Goal: Information Seeking & Learning: Learn about a topic

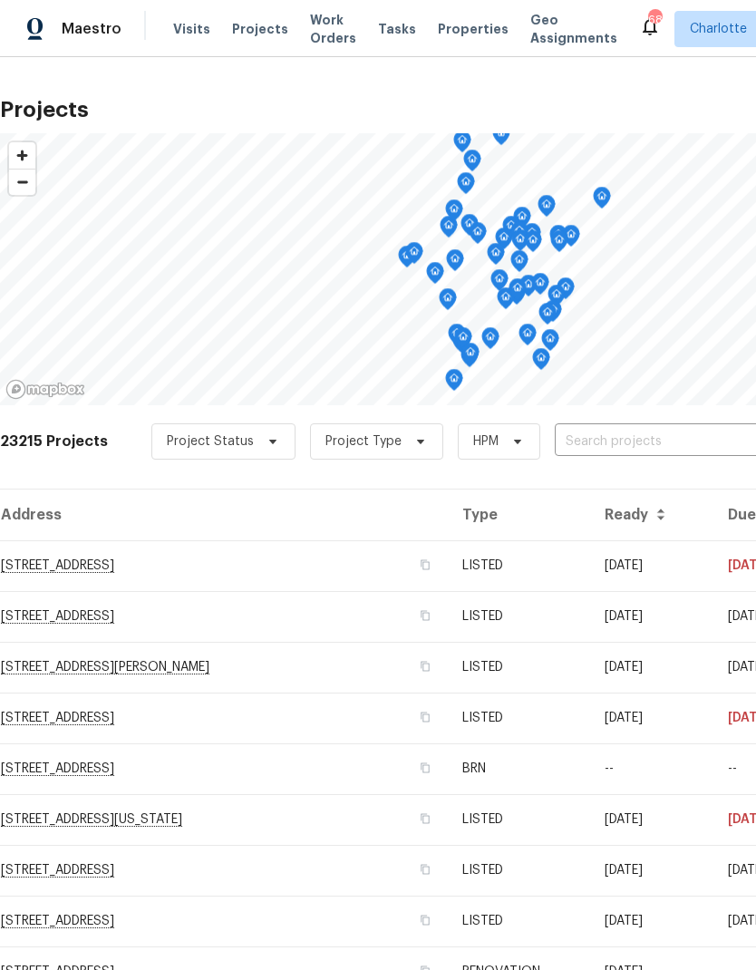
click at [646, 448] on input "text" at bounding box center [659, 442] width 208 height 28
type input "5002"
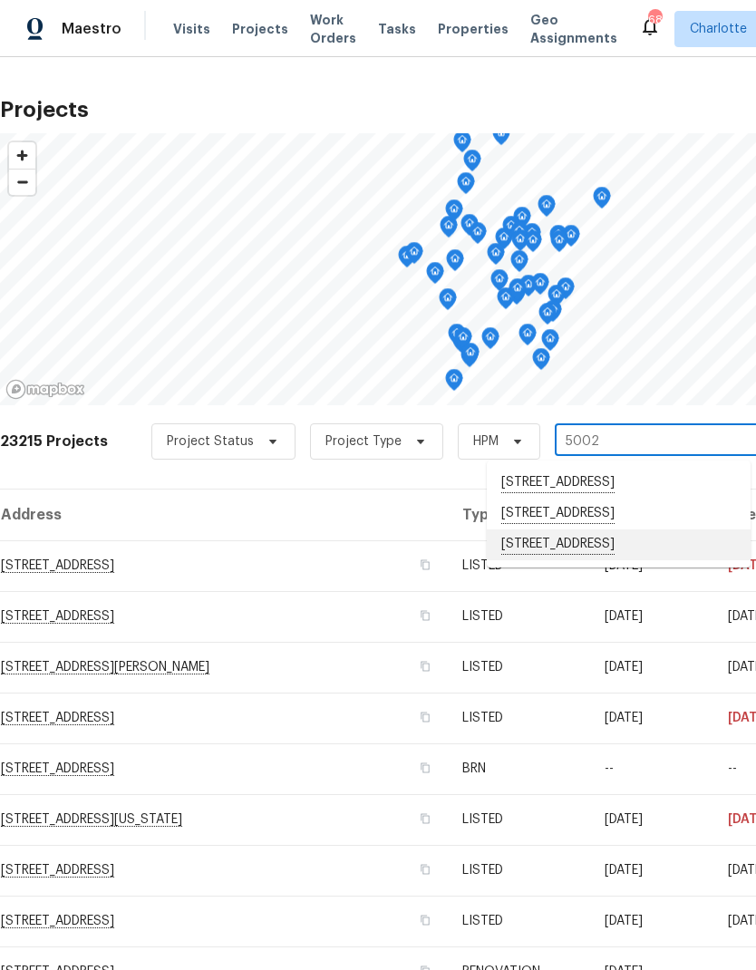
click at [618, 545] on li "5002 Fine Robe Dr, Indian Trail, NC 28079" at bounding box center [619, 544] width 264 height 31
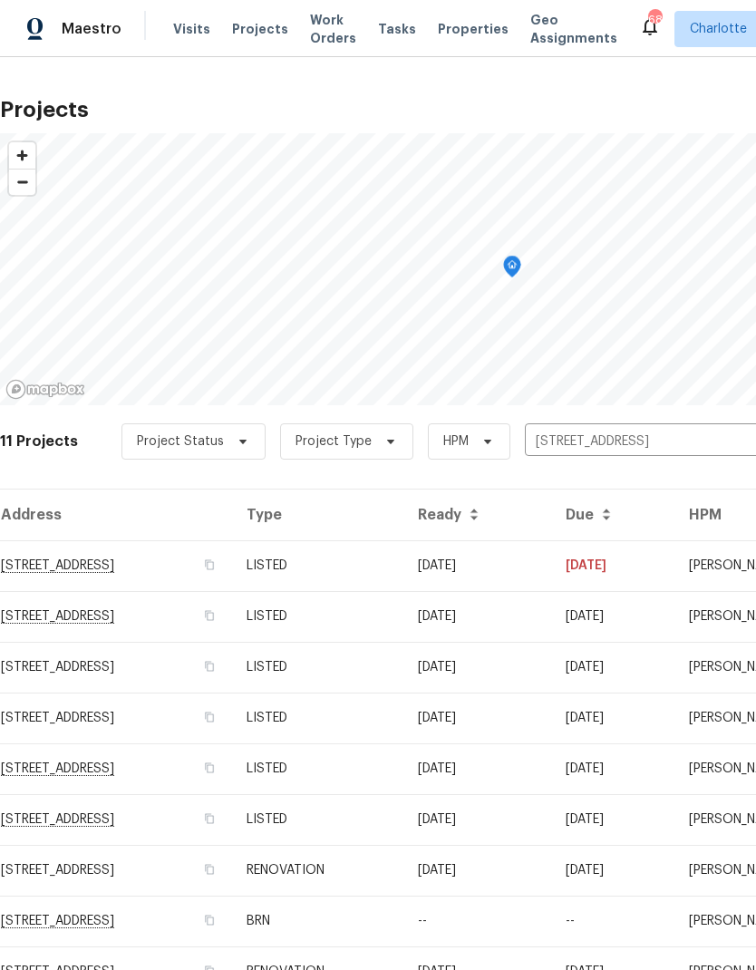
click at [81, 567] on td "5002 Fine Robe Dr, Indian Trail, NC 28079" at bounding box center [116, 565] width 232 height 51
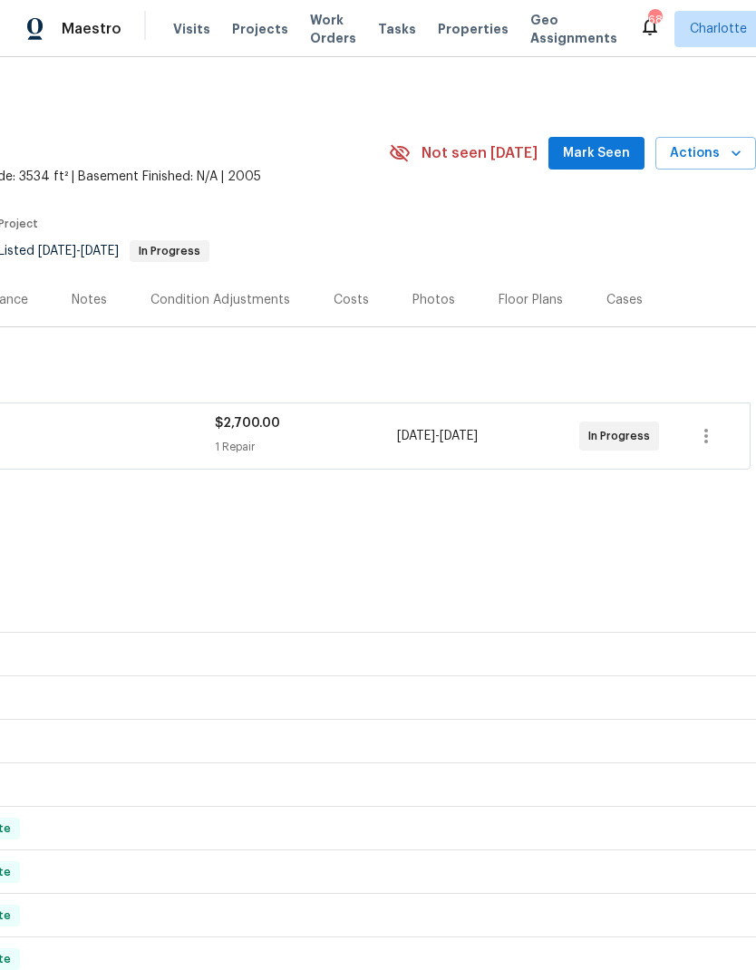
scroll to position [2, 268]
click at [360, 305] on div "Costs" at bounding box center [351, 300] width 35 height 18
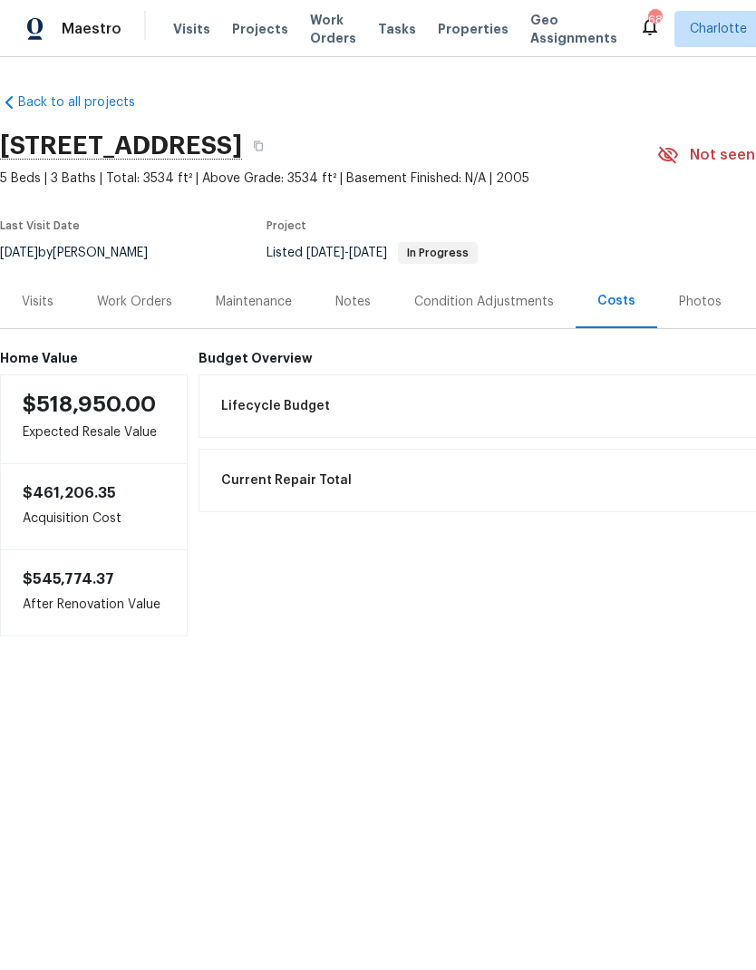
click at [640, 389] on div "Lifecycle Budget $27,378.65" at bounding box center [611, 406] width 803 height 40
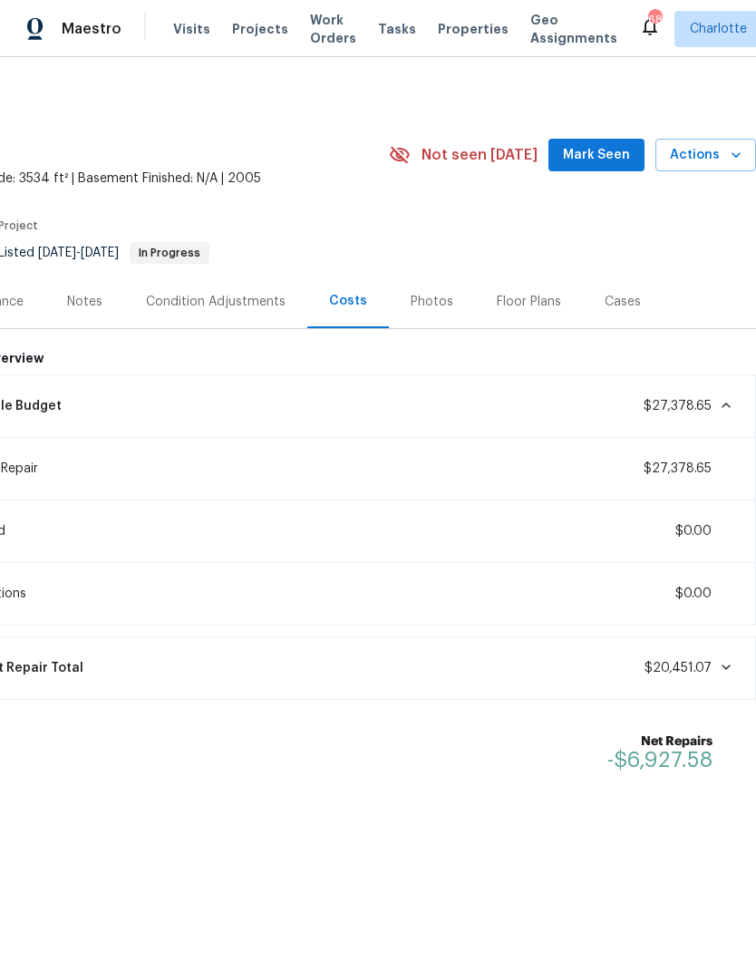
scroll to position [0, 268]
click at [719, 401] on icon at bounding box center [726, 405] width 15 height 15
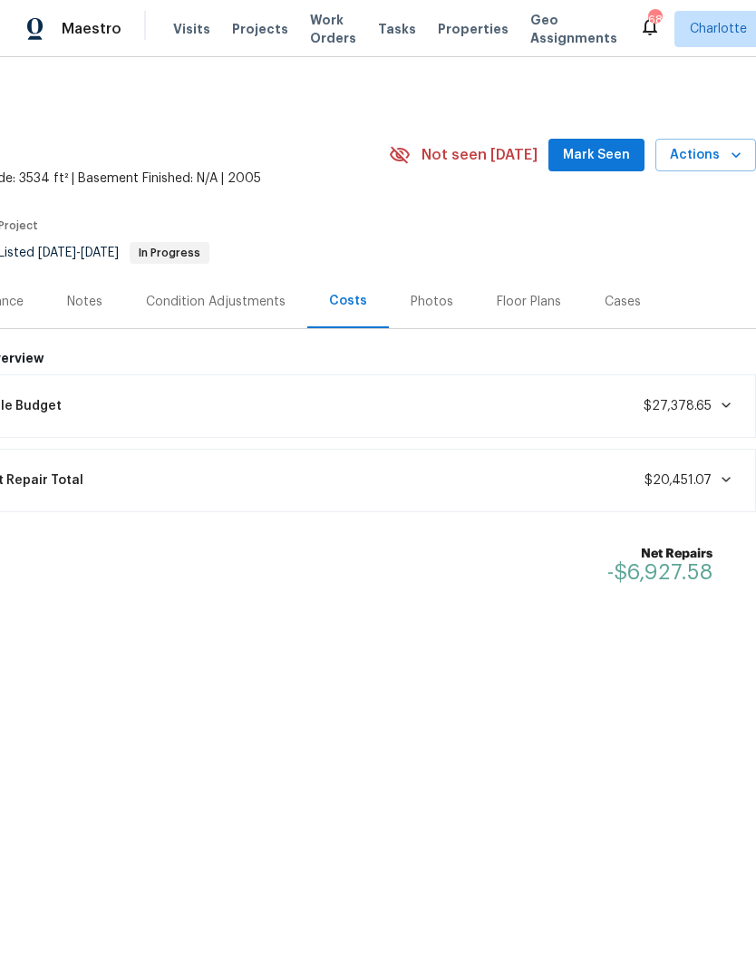
click at [713, 399] on span at bounding box center [723, 405] width 22 height 15
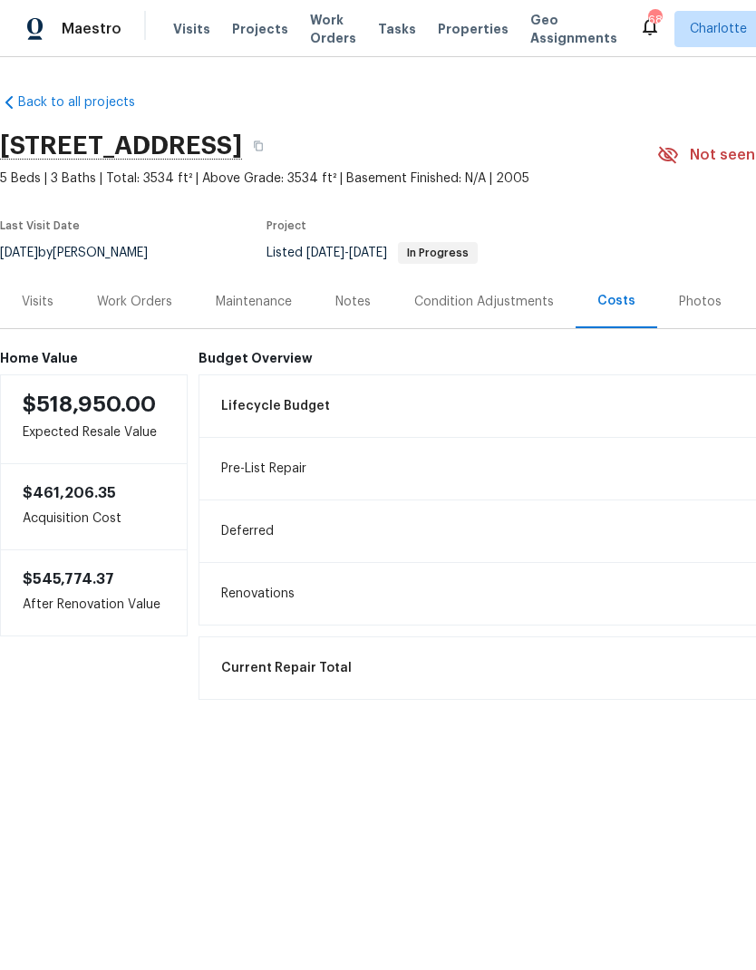
scroll to position [0, 0]
click at [507, 299] on div "Condition Adjustments" at bounding box center [484, 302] width 140 height 18
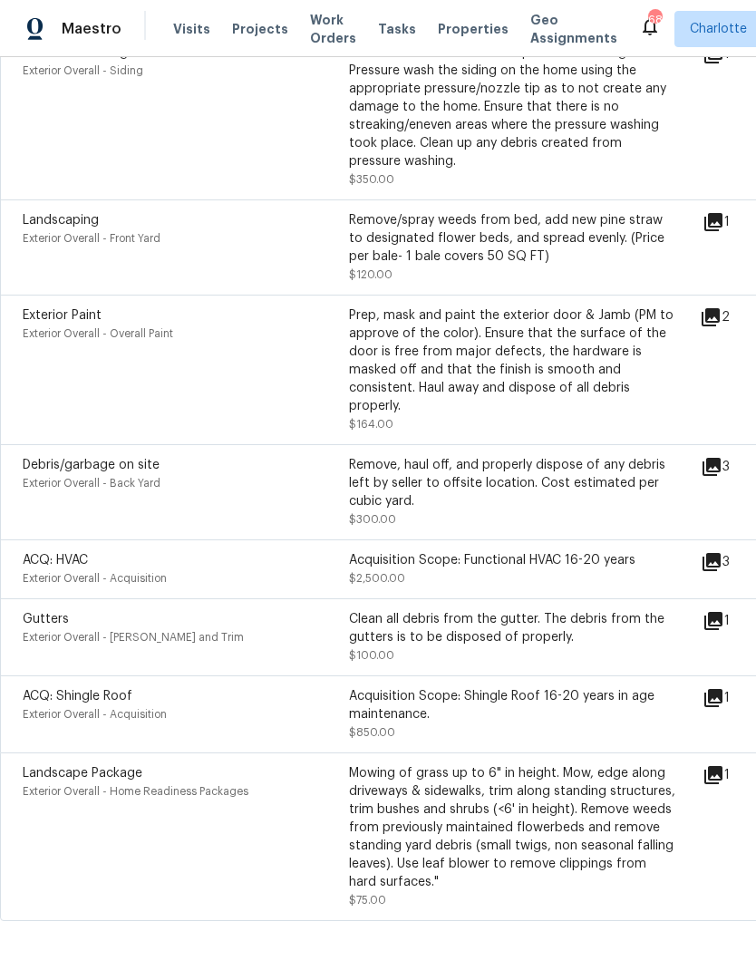
scroll to position [758, 0]
click at [712, 574] on icon at bounding box center [712, 563] width 22 height 22
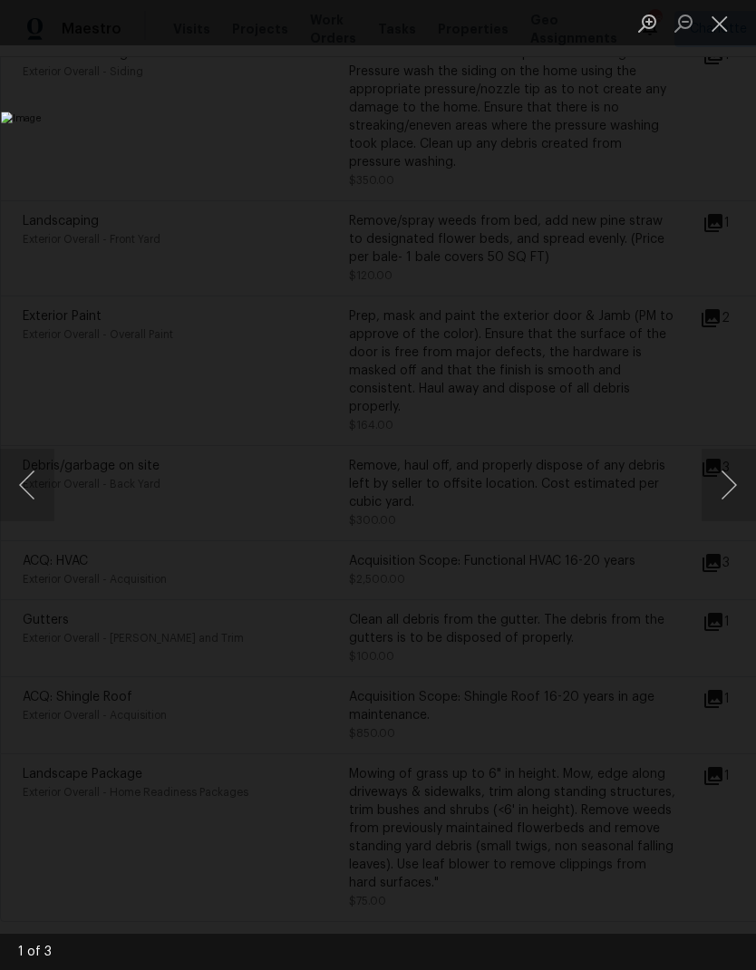
click at [717, 35] on button "Close lightbox" at bounding box center [720, 23] width 36 height 32
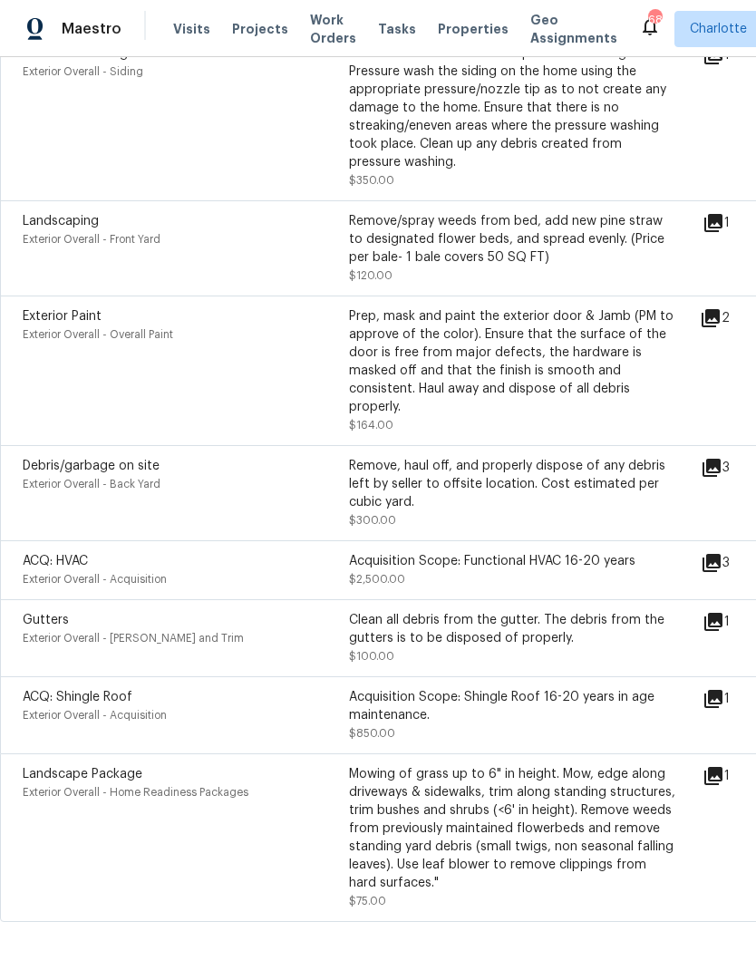
click at [718, 704] on icon at bounding box center [713, 699] width 18 height 18
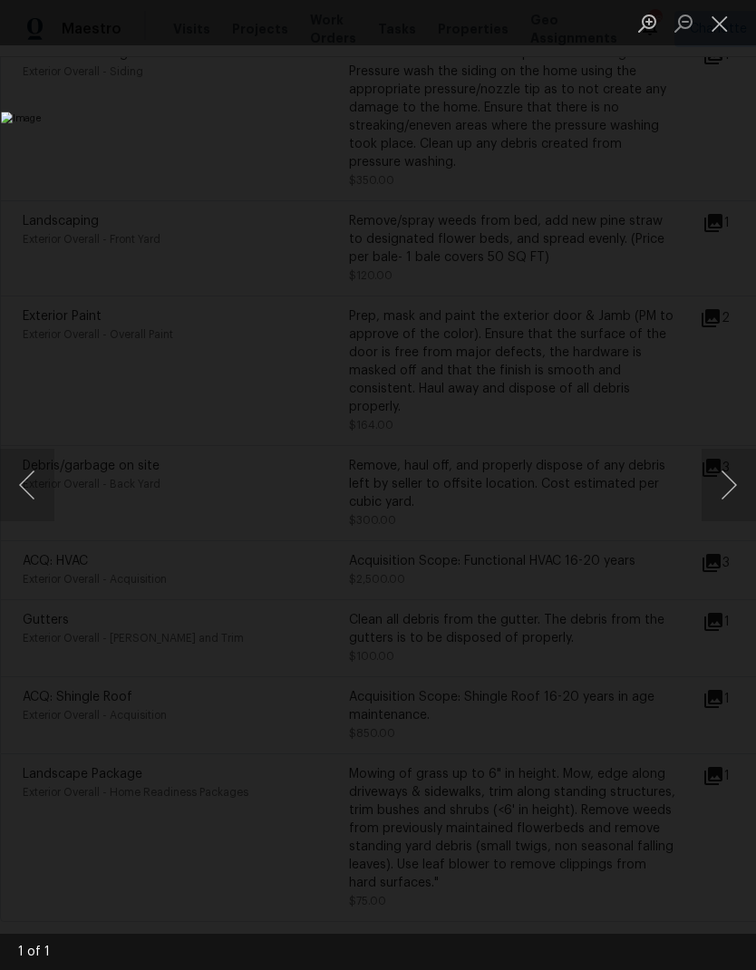
click at [714, 35] on button "Close lightbox" at bounding box center [720, 23] width 36 height 32
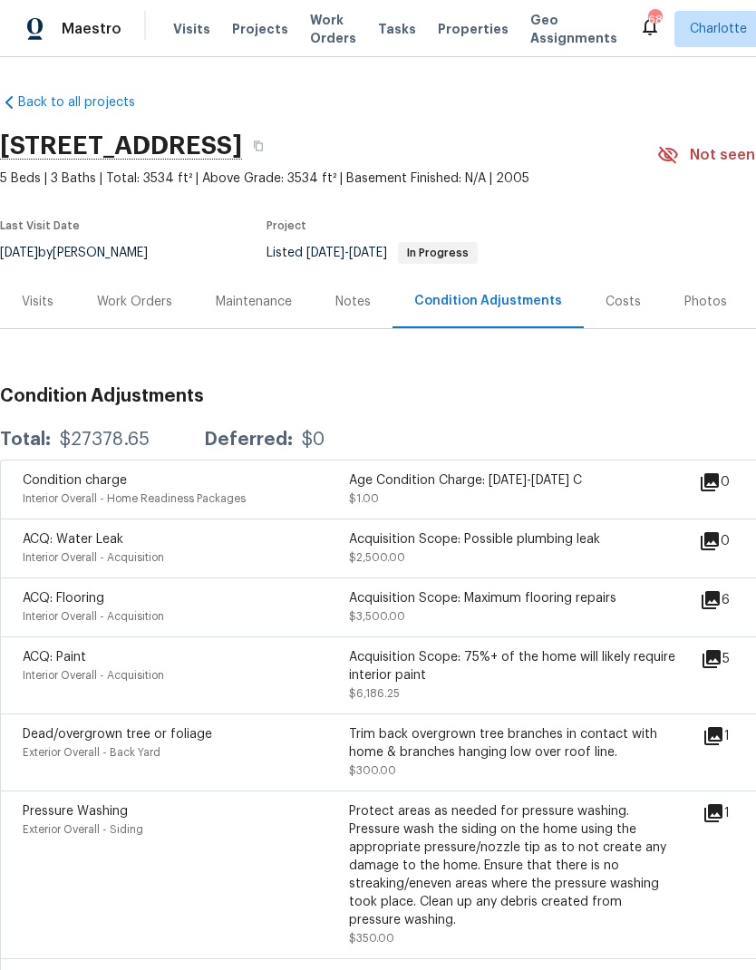
scroll to position [0, 0]
click at [44, 287] on div "Visits" at bounding box center [37, 301] width 75 height 53
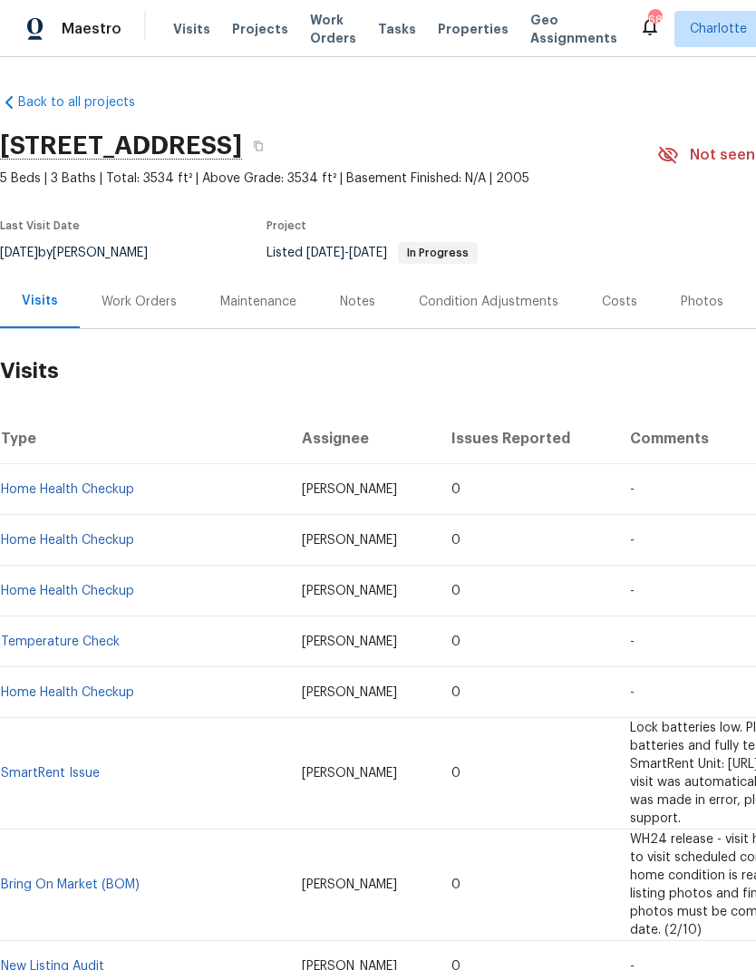
click at [621, 293] on div "Costs" at bounding box center [619, 302] width 35 height 18
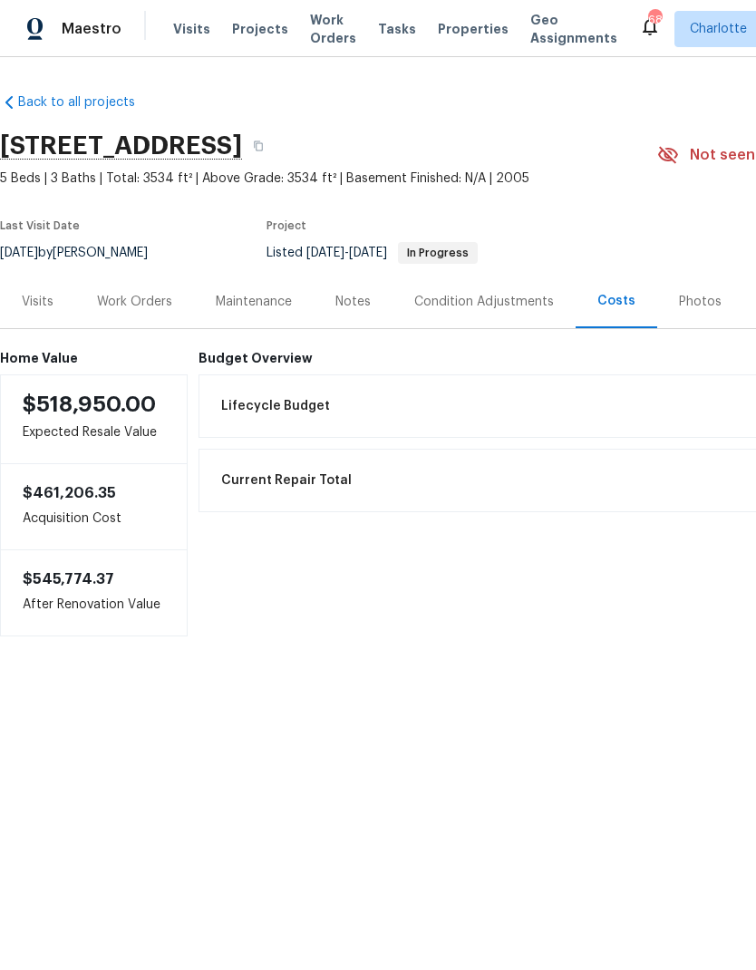
click at [378, 293] on div "Notes" at bounding box center [353, 301] width 79 height 53
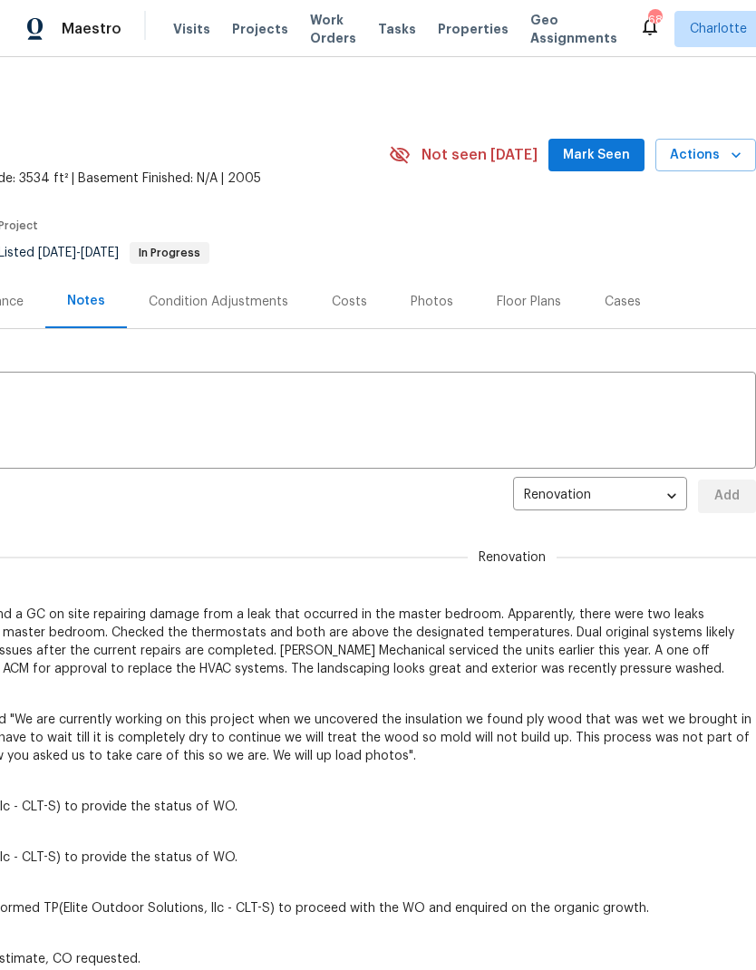
scroll to position [0, 268]
click at [367, 297] on div "Costs" at bounding box center [349, 301] width 79 height 53
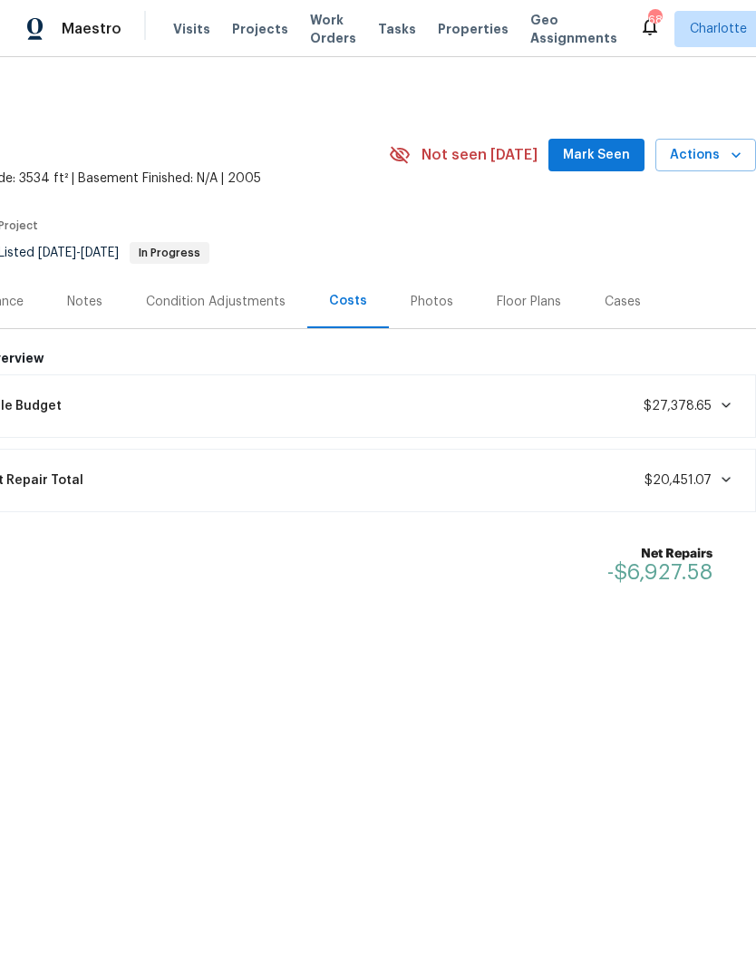
scroll to position [0, 268]
click at [719, 467] on div "Current Repair Total $20,451.07" at bounding box center [343, 480] width 803 height 40
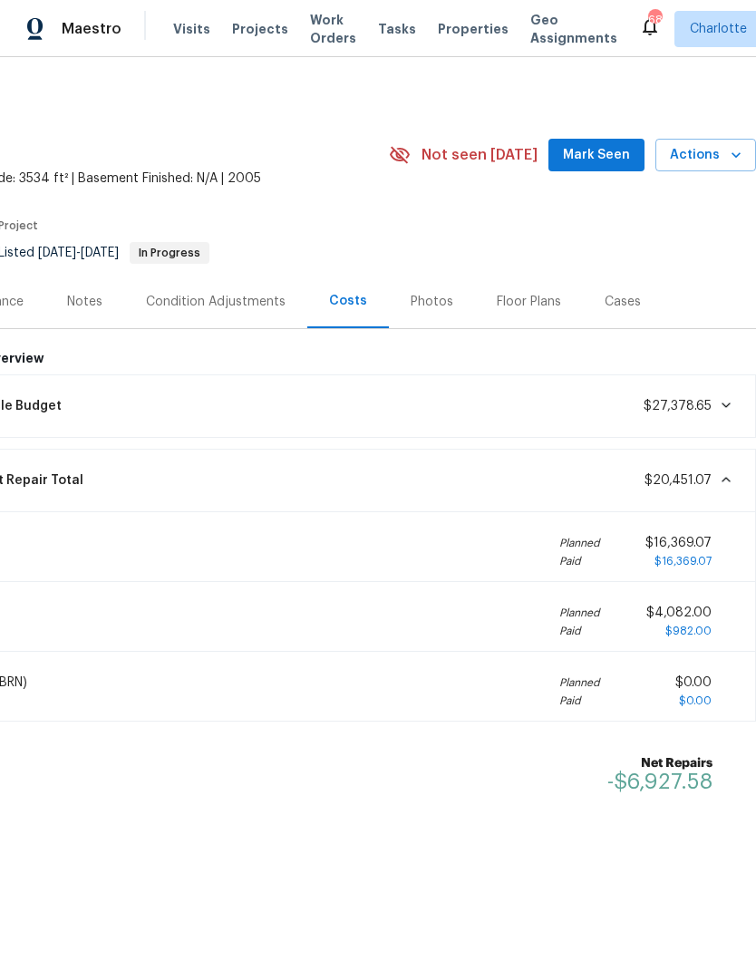
click at [713, 493] on div "Current Repair Total $20,451.07" at bounding box center [343, 480] width 803 height 40
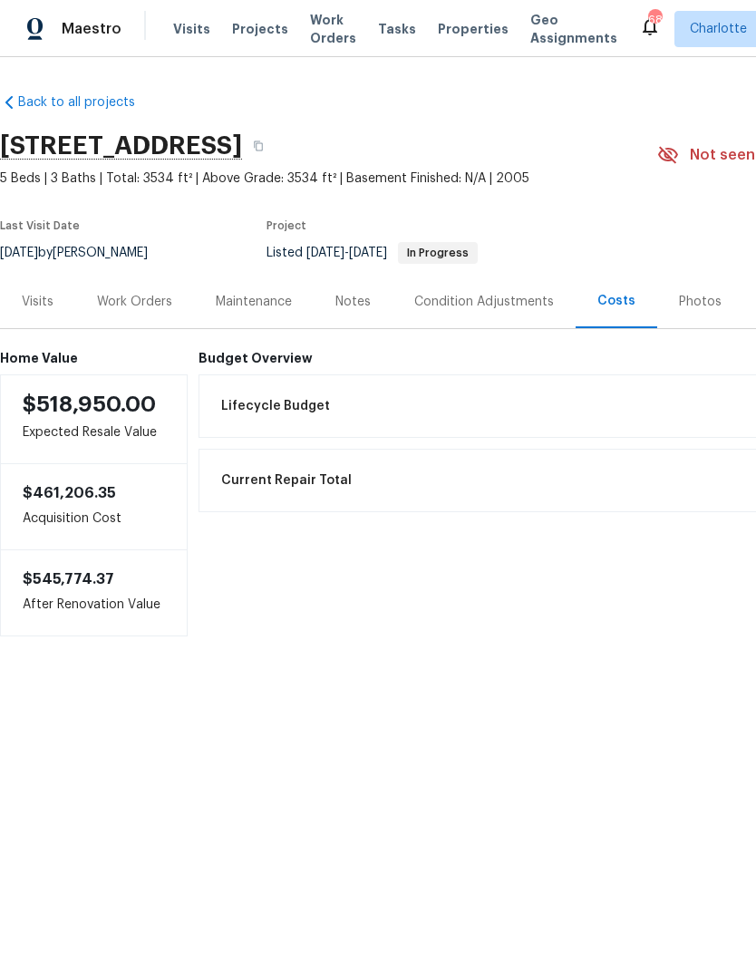
scroll to position [0, 0]
click at [111, 299] on div "Work Orders" at bounding box center [134, 302] width 75 height 18
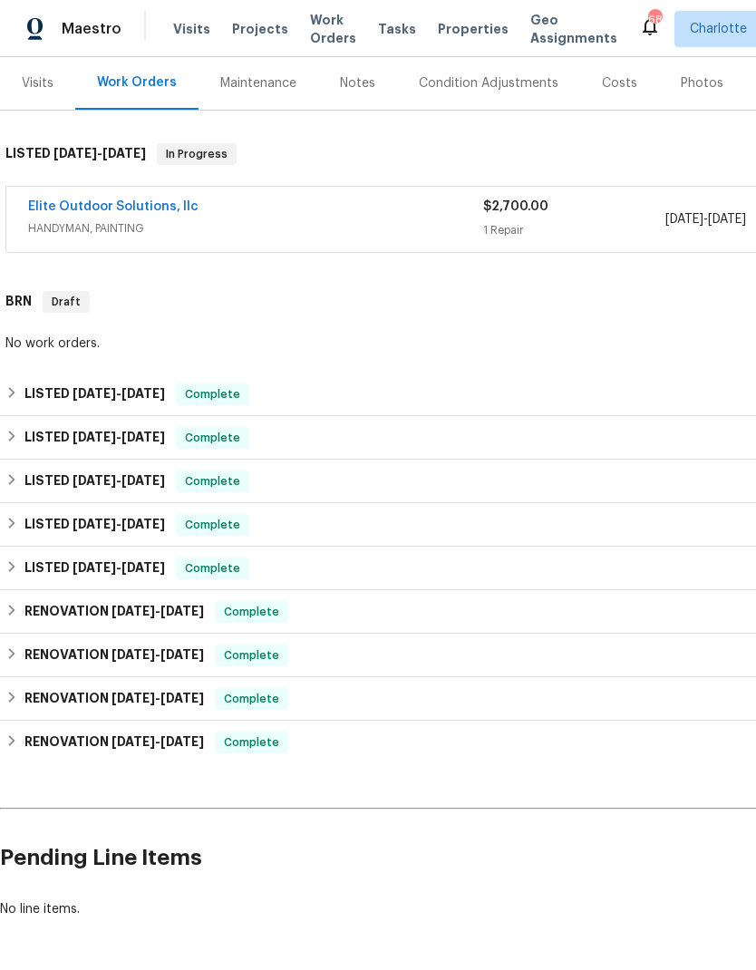
scroll to position [217, 0]
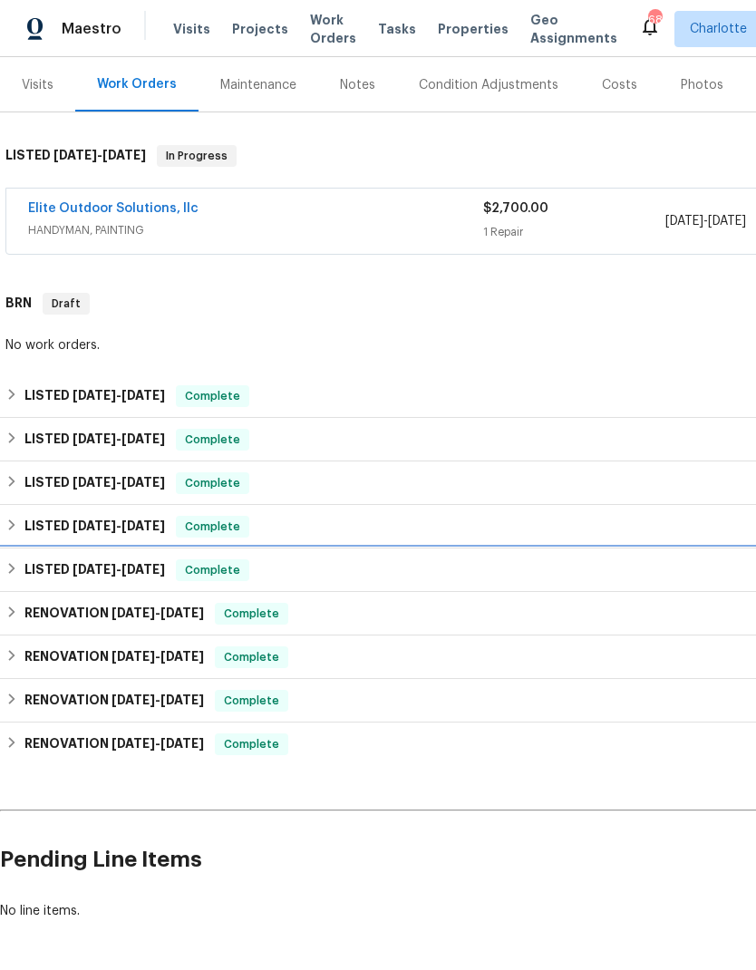
click at [24, 576] on h6 "LISTED 2/6/25 - 2/11/25" at bounding box center [94, 570] width 140 height 22
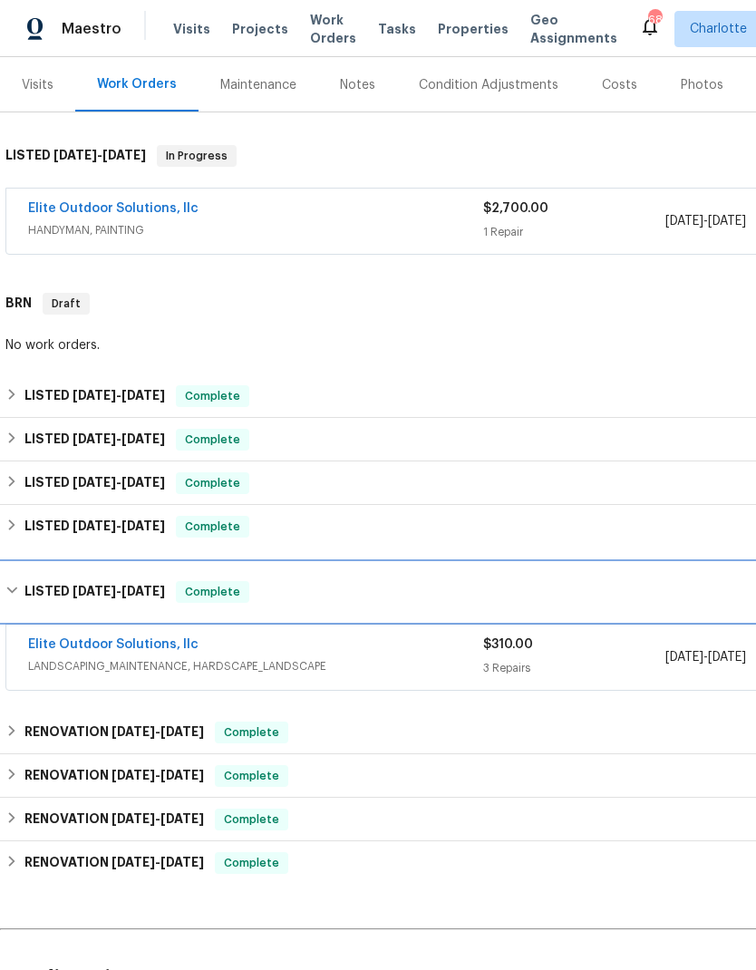
click at [25, 581] on h6 "LISTED 2/6/25 - 2/11/25" at bounding box center [94, 592] width 140 height 22
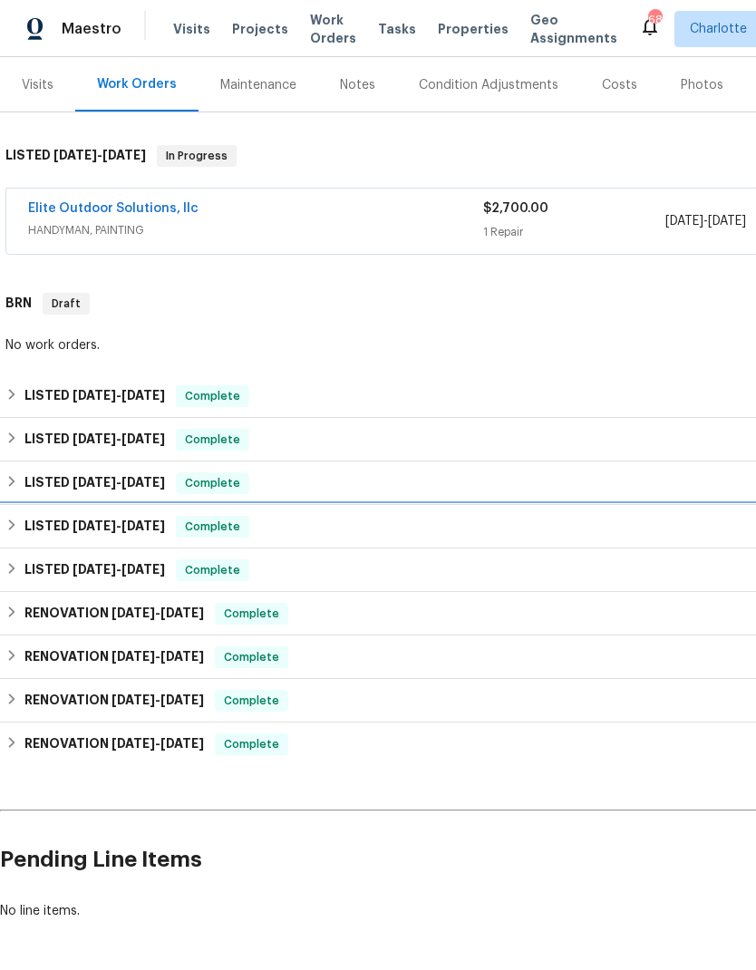
click at [25, 515] on div "LISTED 2/22/25 - 2/24/25 Complete" at bounding box center [512, 527] width 1024 height 44
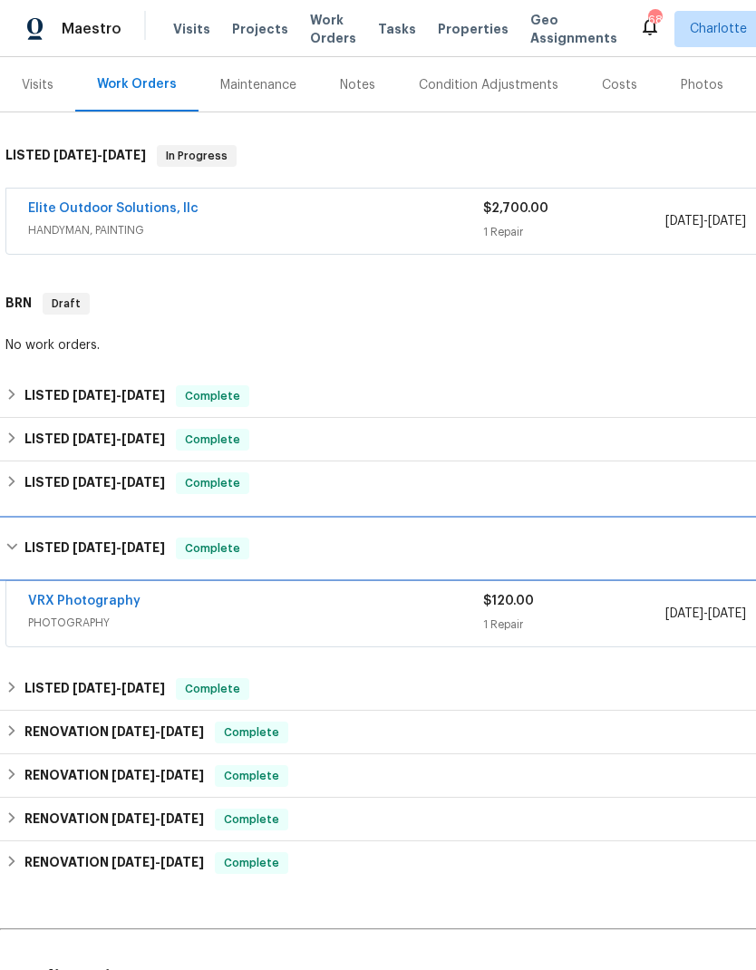
click at [34, 531] on div "LISTED 2/22/25 - 2/24/25 Complete" at bounding box center [512, 548] width 1024 height 58
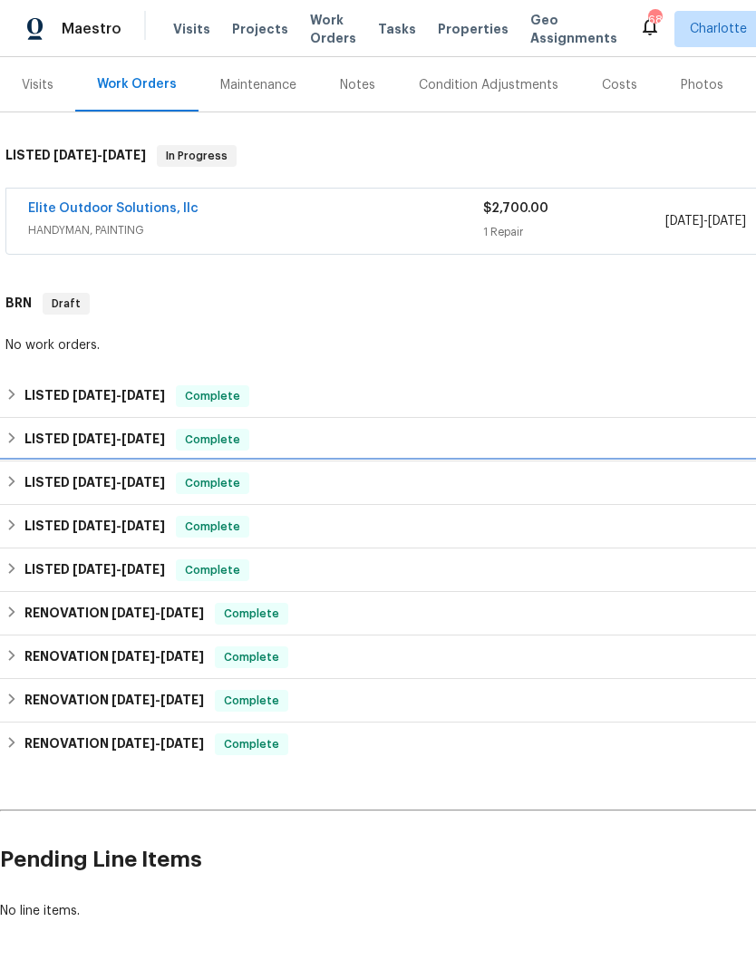
click at [29, 479] on h6 "LISTED 6/11/25 - 6/13/25" at bounding box center [94, 483] width 140 height 22
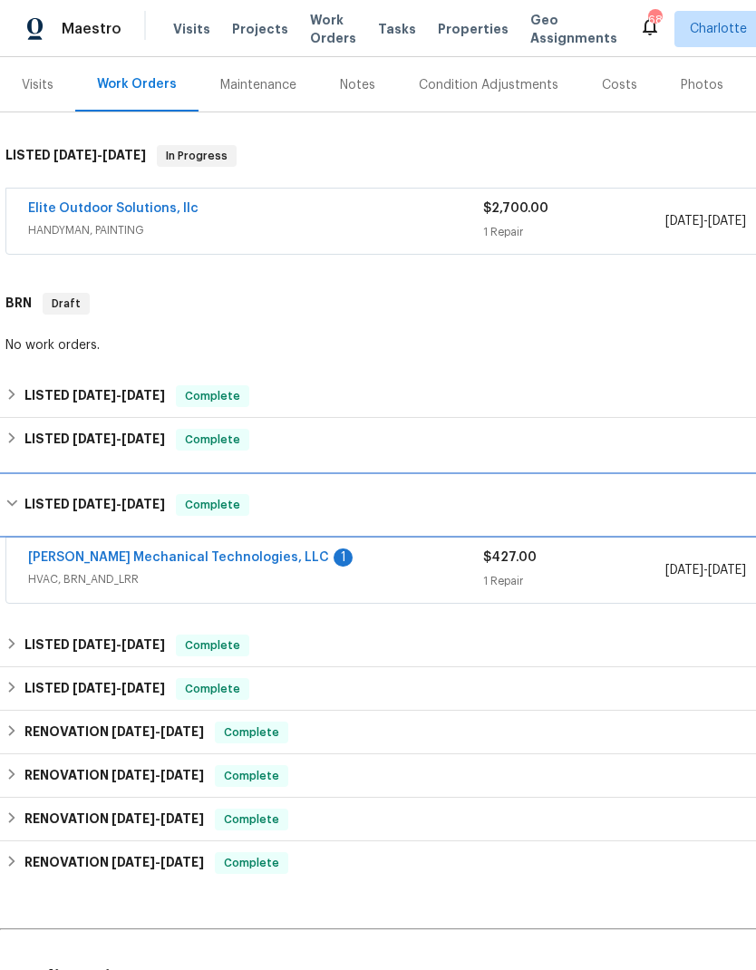
click at [30, 484] on div "LISTED 6/11/25 - 6/13/25 Complete" at bounding box center [512, 505] width 1024 height 58
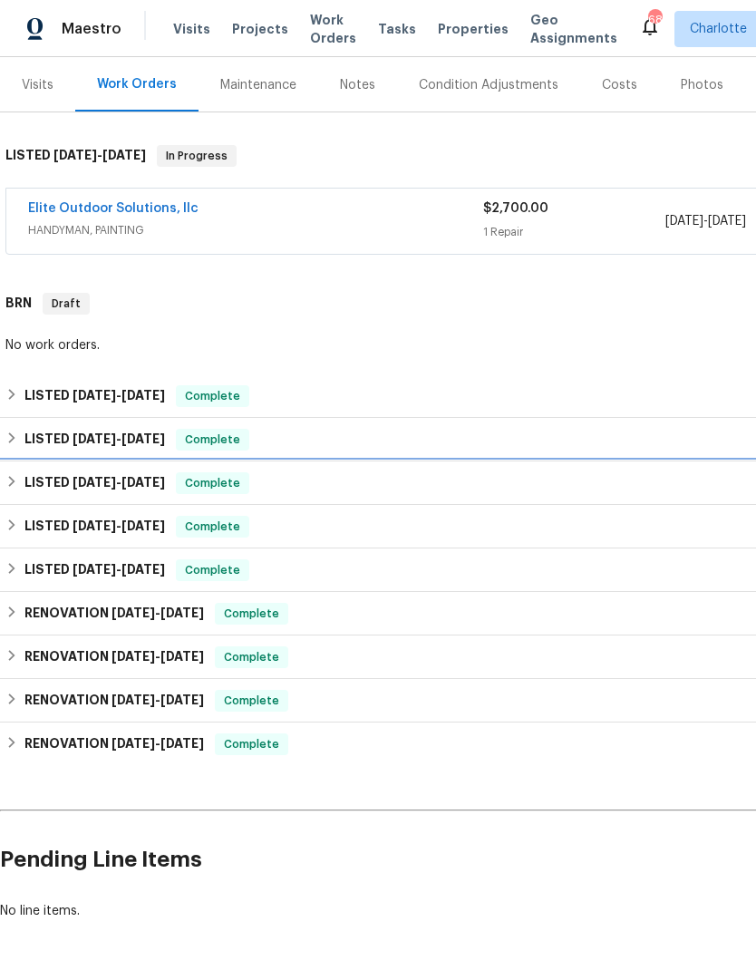
click at [27, 484] on h6 "LISTED 6/11/25 - 6/13/25" at bounding box center [94, 483] width 140 height 22
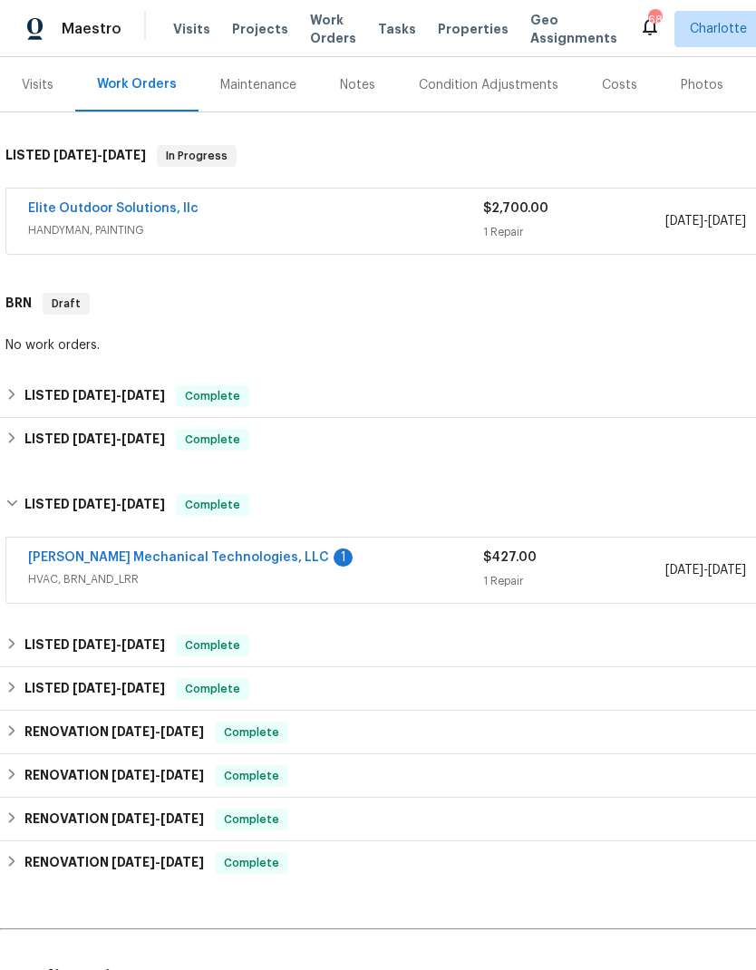
click at [63, 560] on link "Johnson's Mechanical Technologies, LLC" at bounding box center [178, 557] width 301 height 13
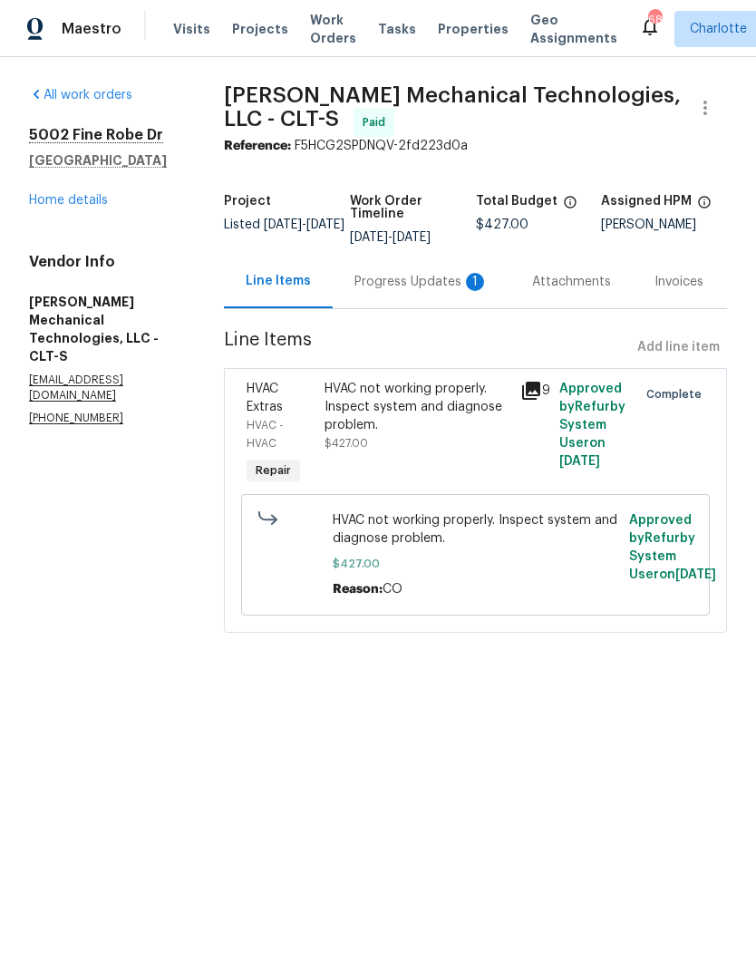
click at [68, 194] on link "Home details" at bounding box center [68, 200] width 79 height 13
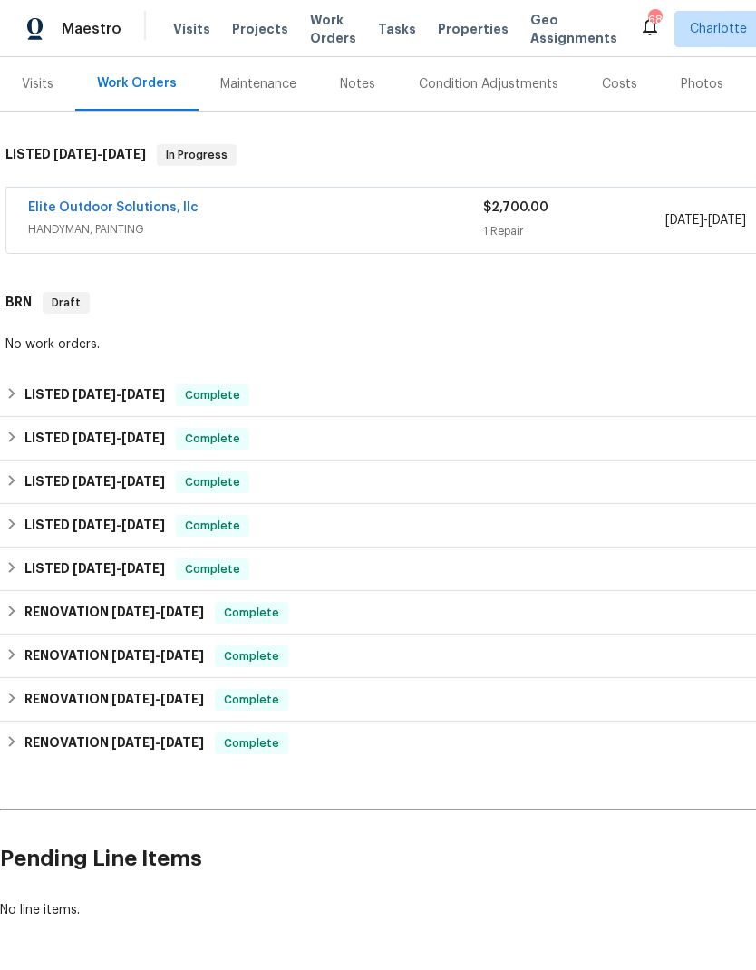
scroll to position [217, 0]
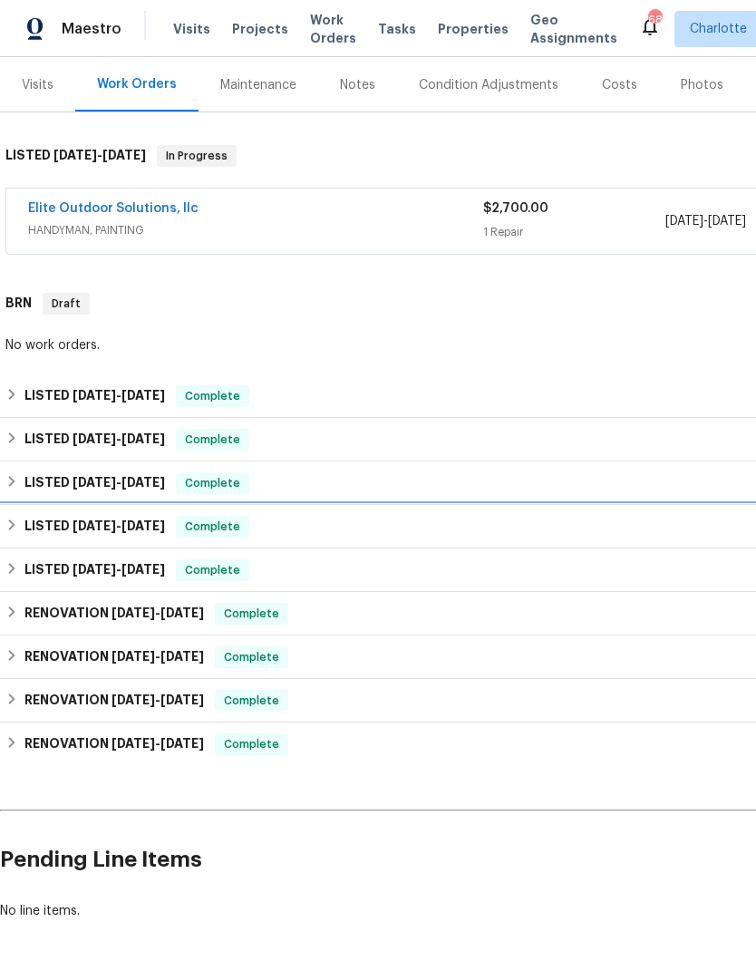
click at [24, 536] on h6 "LISTED 2/22/25 - 2/24/25" at bounding box center [94, 527] width 140 height 22
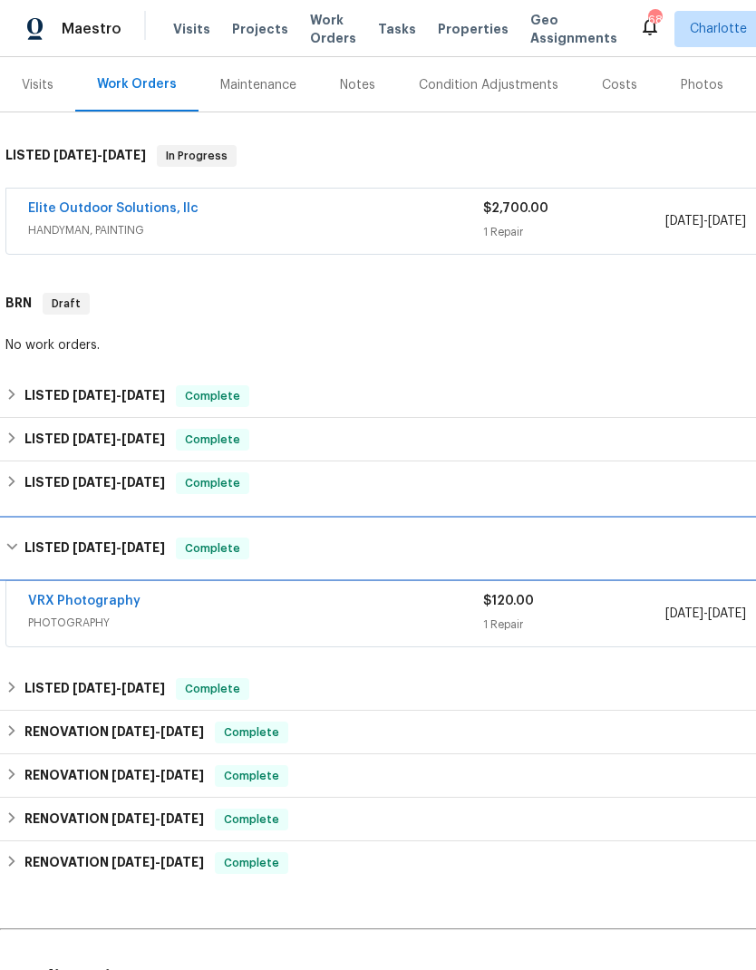
click at [23, 530] on div "LISTED 2/22/25 - 2/24/25 Complete" at bounding box center [512, 548] width 1024 height 58
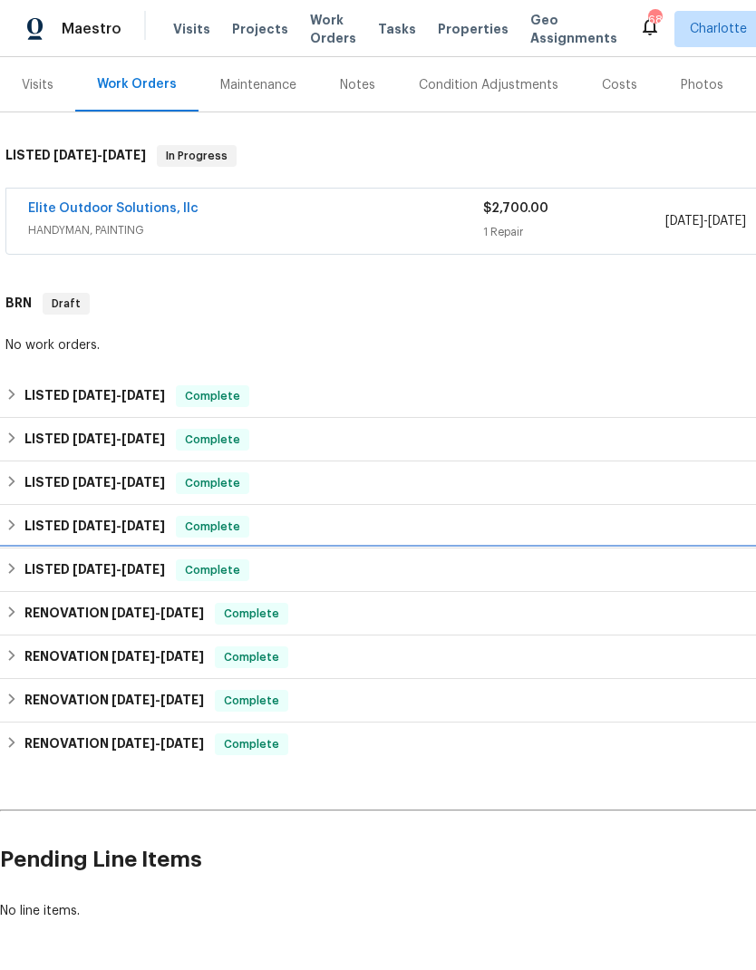
click at [21, 577] on div "LISTED 2/6/25 - 2/11/25 Complete" at bounding box center [511, 570] width 1013 height 22
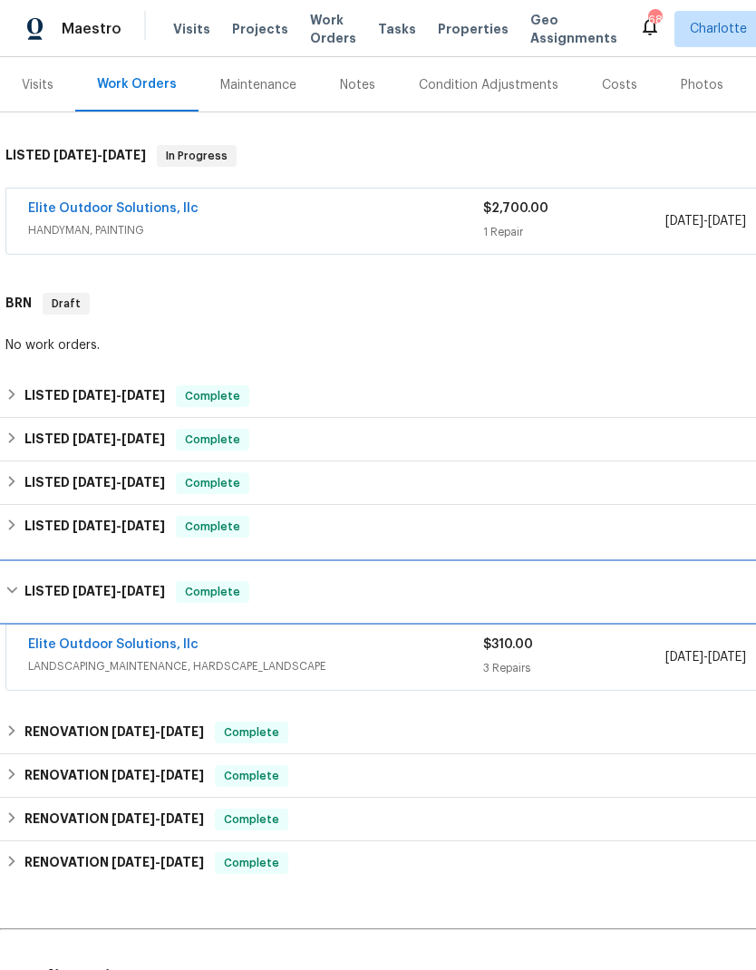
click at [21, 578] on div "LISTED 2/6/25 - 2/11/25 Complete" at bounding box center [512, 592] width 1024 height 58
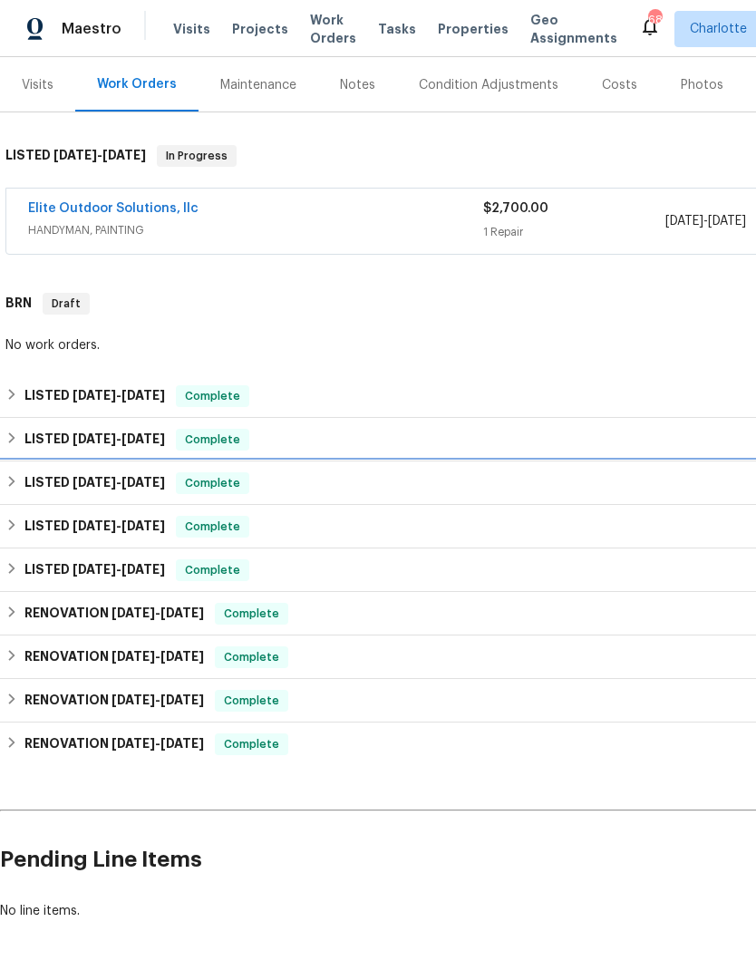
click at [30, 479] on h6 "LISTED 6/11/25 - 6/13/25" at bounding box center [94, 483] width 140 height 22
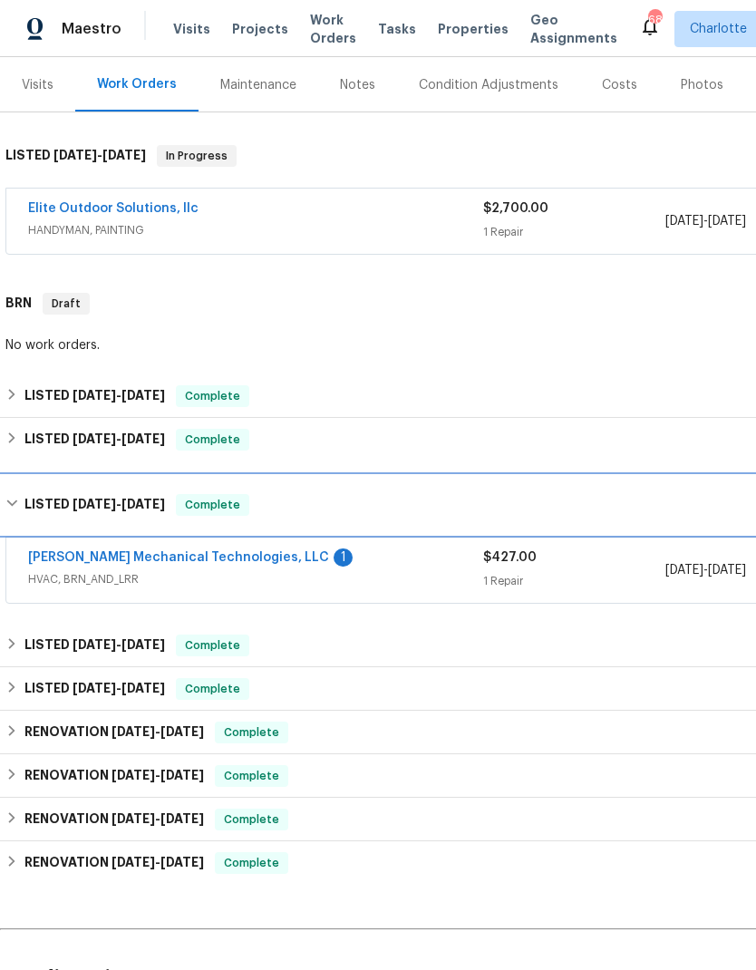
click at [34, 494] on h6 "LISTED 6/11/25 - 6/13/25" at bounding box center [94, 505] width 140 height 22
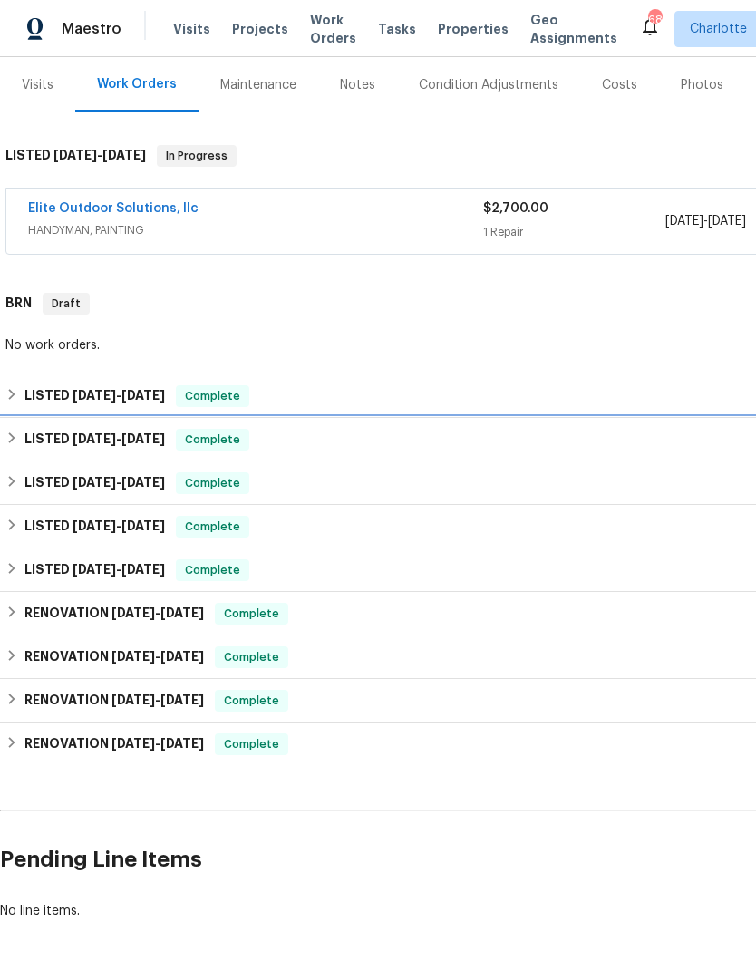
click at [41, 423] on div "LISTED 7/29/25 - 8/1/25 Complete" at bounding box center [512, 440] width 1024 height 44
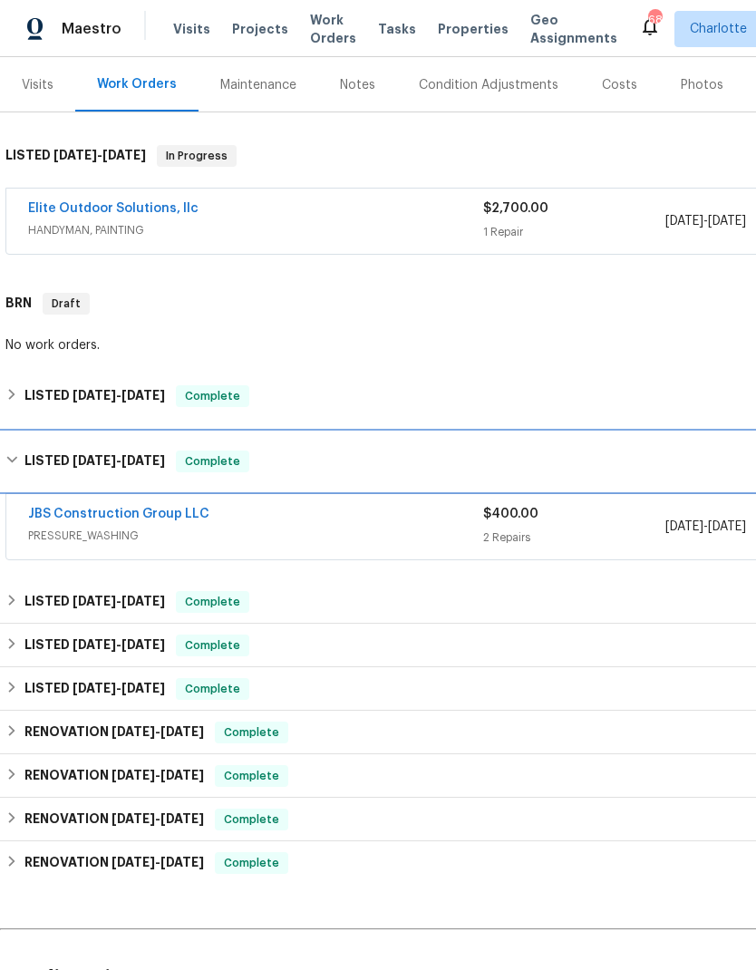
click at [44, 435] on div "LISTED 7/29/25 - 8/1/25 Complete" at bounding box center [512, 461] width 1024 height 58
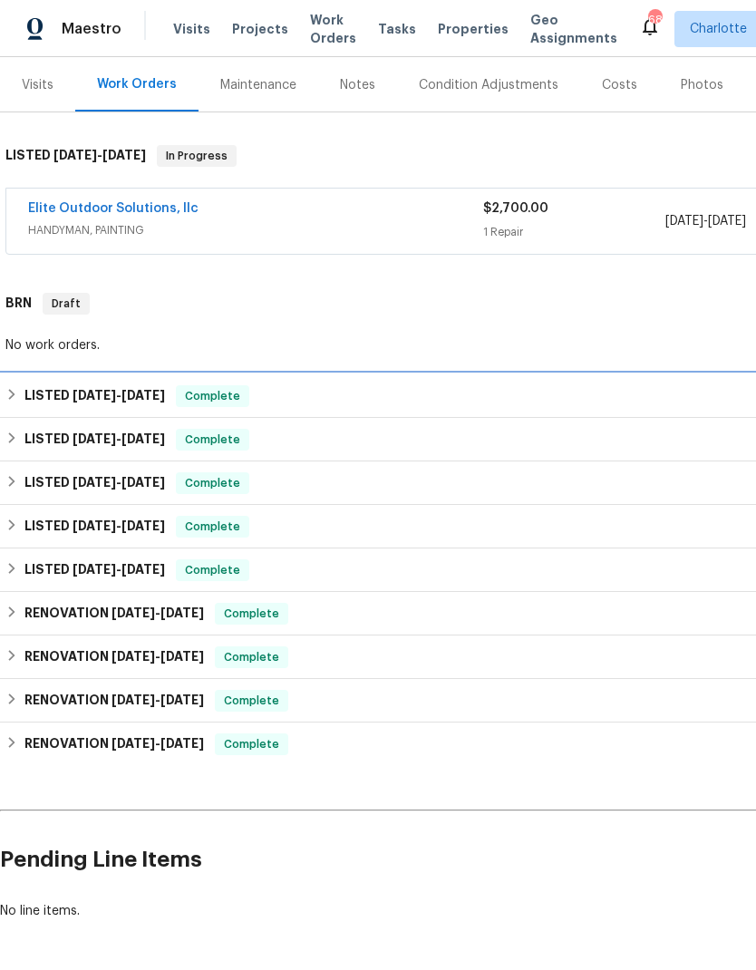
click at [43, 391] on h6 "LISTED 7/29/25 - 8/1/25" at bounding box center [94, 396] width 140 height 22
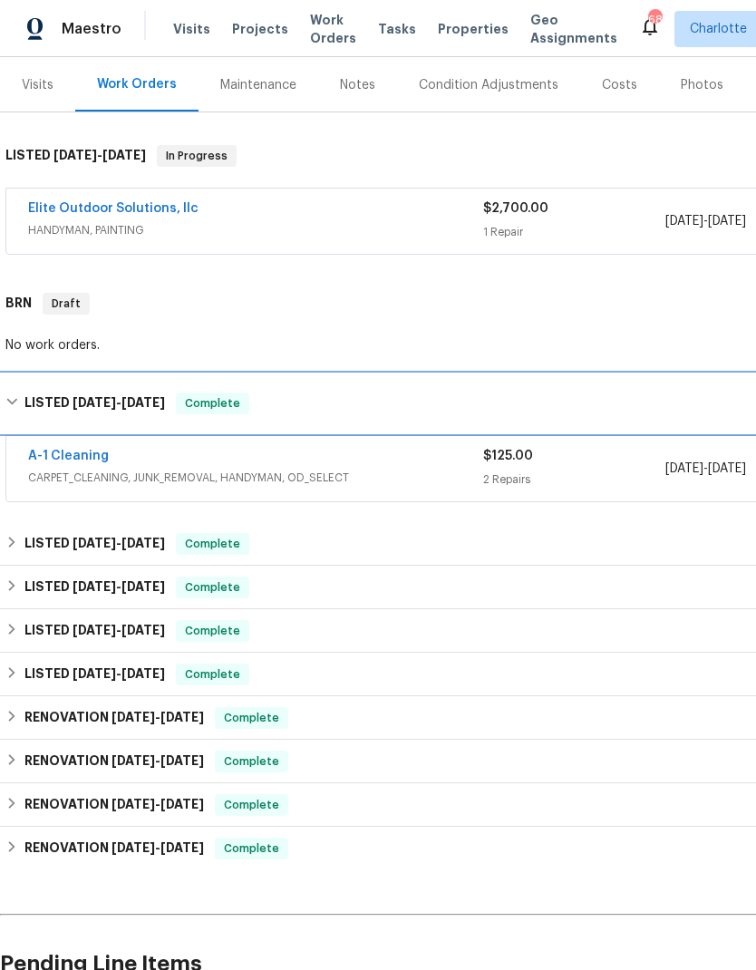
click at [35, 401] on h6 "LISTED 7/29/25 - 8/1/25" at bounding box center [94, 403] width 140 height 22
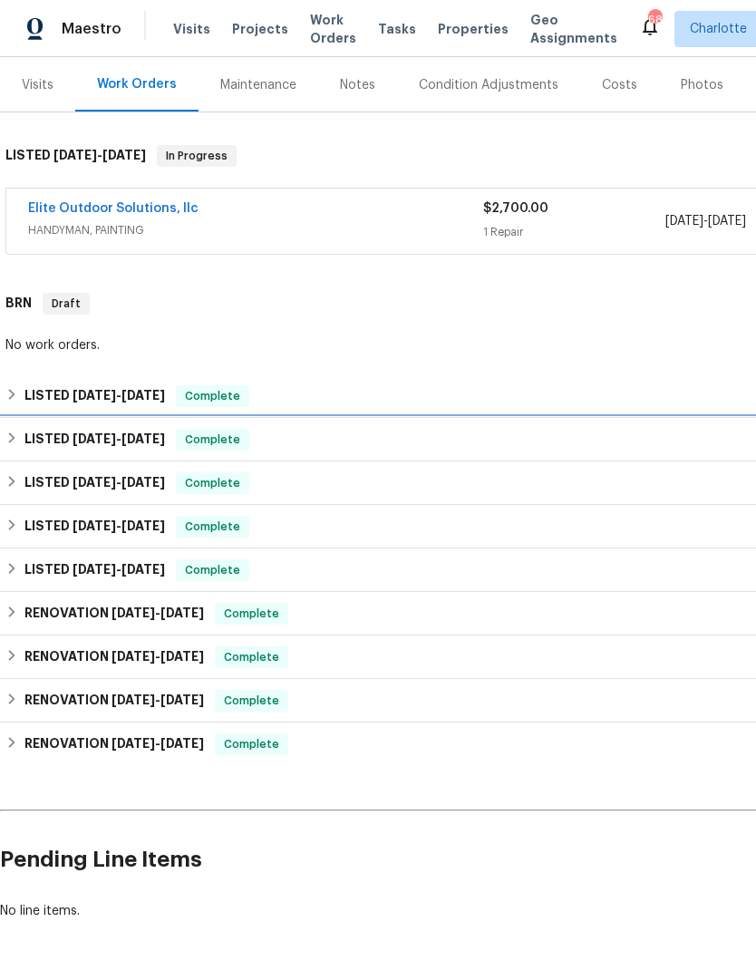
click at [27, 443] on h6 "LISTED 7/29/25 - 8/1/25" at bounding box center [94, 440] width 140 height 22
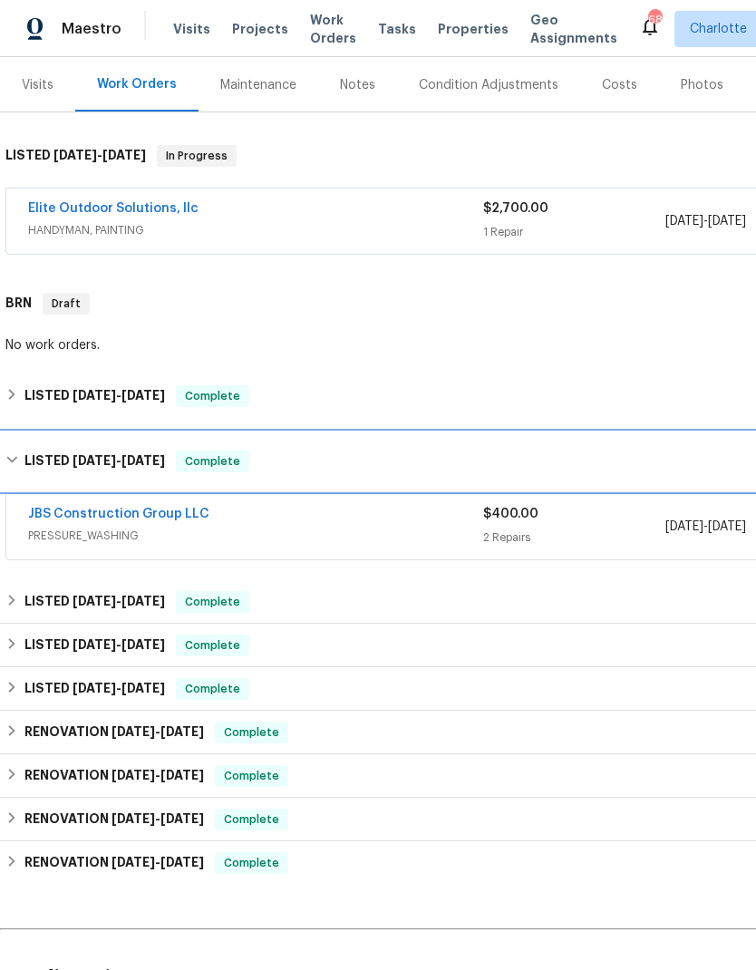
click at [24, 438] on div "LISTED 7/29/25 - 8/1/25 Complete" at bounding box center [512, 461] width 1024 height 58
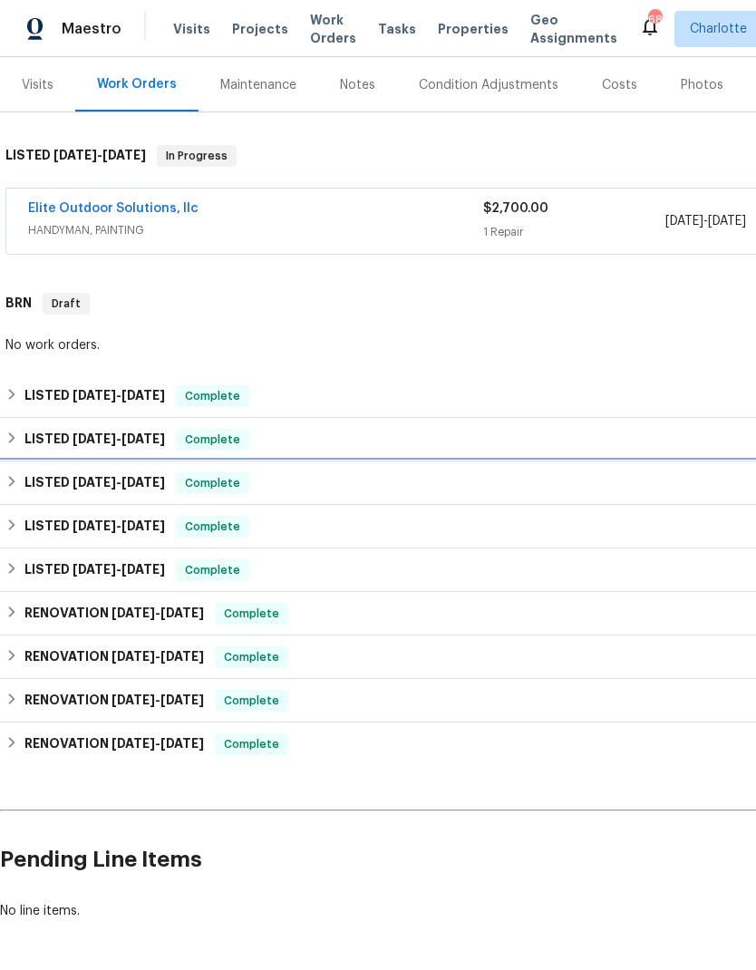
click at [25, 478] on h6 "LISTED 6/11/25 - 6/13/25" at bounding box center [94, 483] width 140 height 22
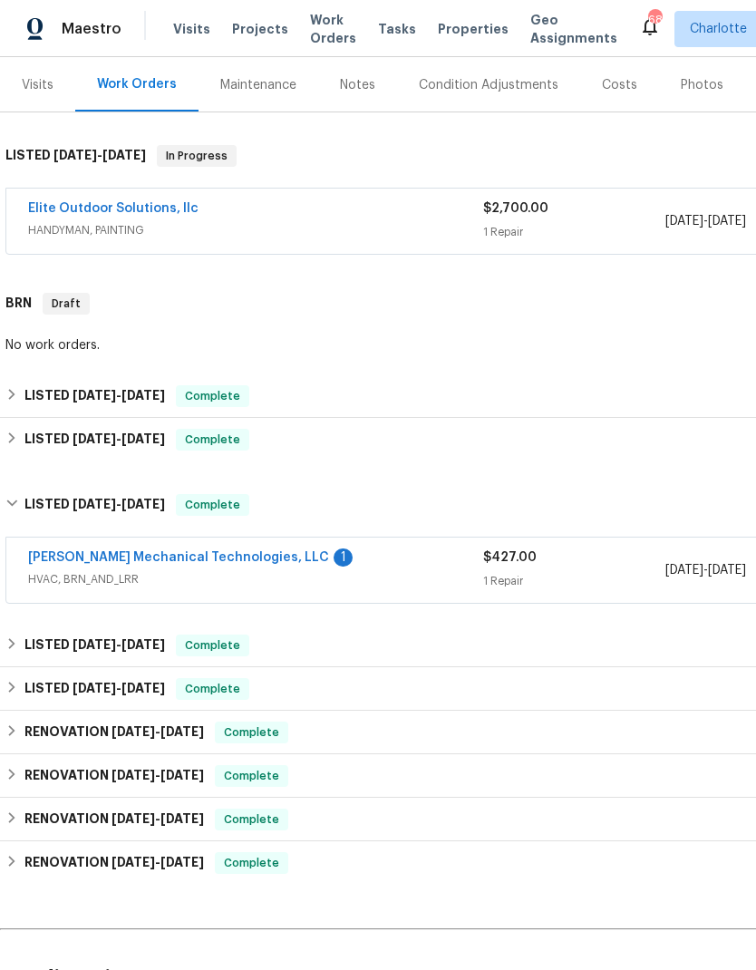
click at [63, 560] on link "Johnson's Mechanical Technologies, LLC" at bounding box center [178, 557] width 301 height 13
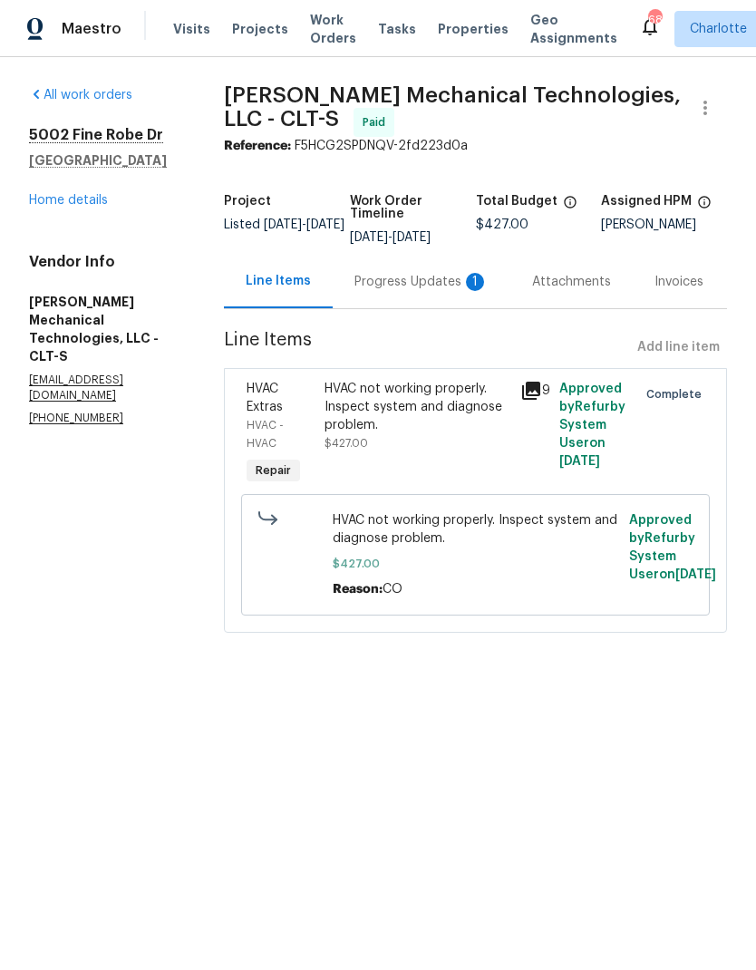
click at [420, 288] on div "Progress Updates 1" at bounding box center [421, 282] width 134 height 18
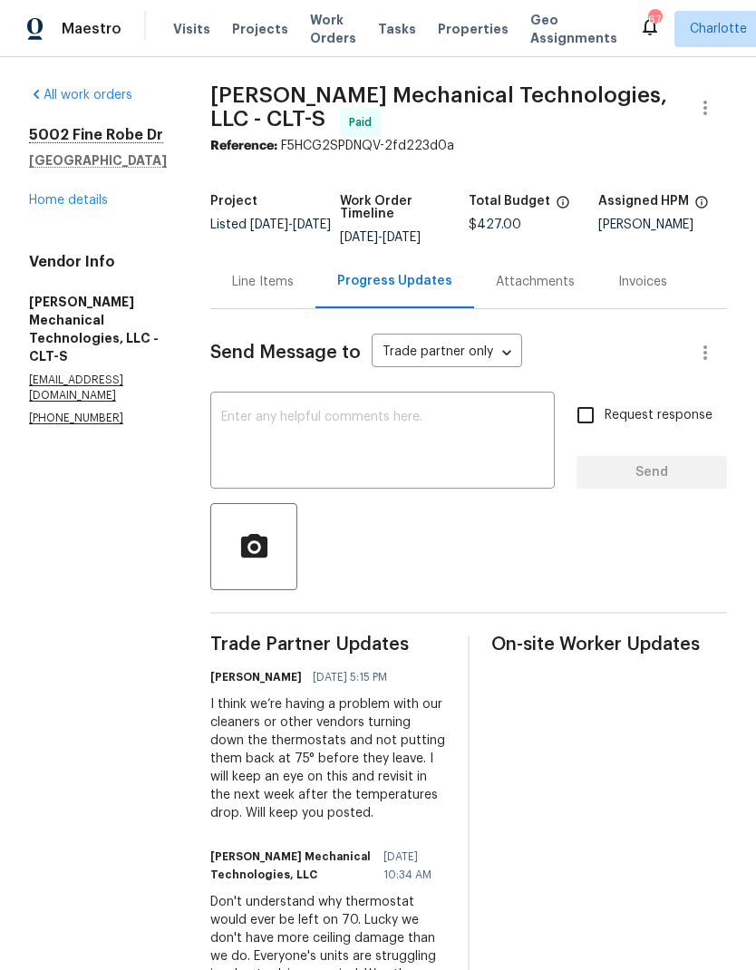
click at [52, 194] on link "Home details" at bounding box center [68, 200] width 79 height 13
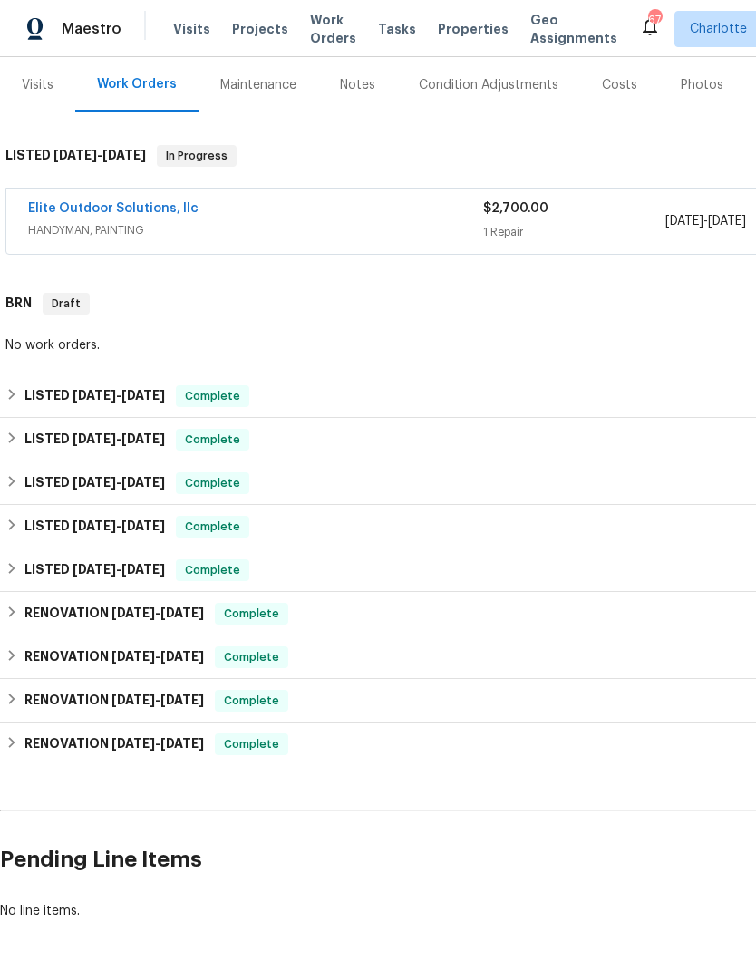
scroll to position [217, 0]
click at [34, 393] on h6 "LISTED 7/29/25 - 8/1/25" at bounding box center [94, 396] width 140 height 22
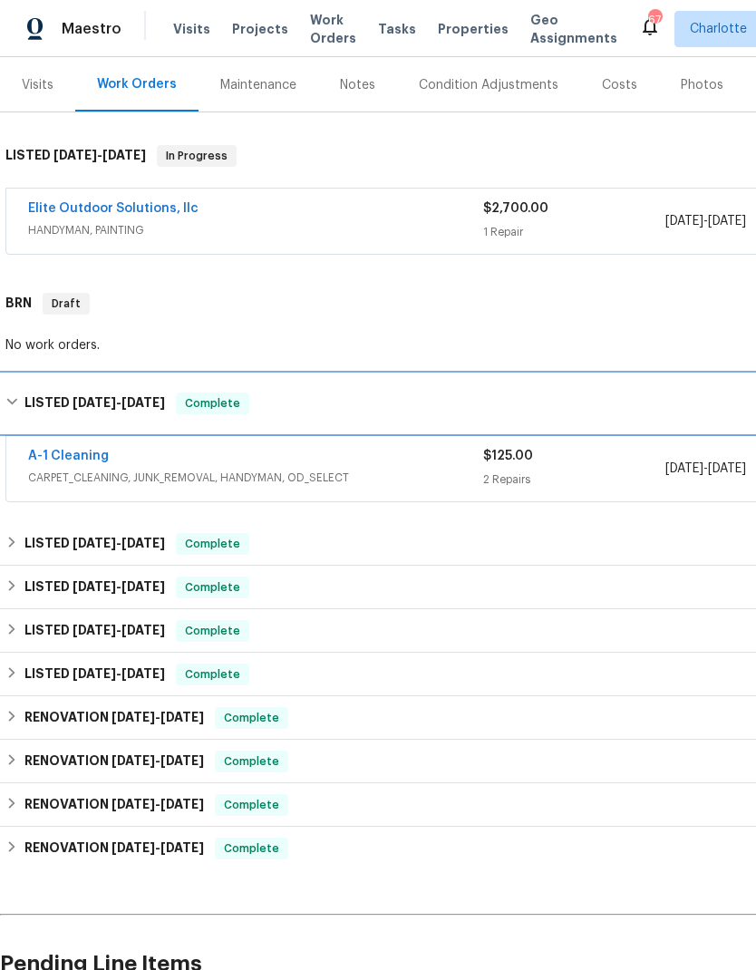
click at [38, 392] on div "LISTED 7/29/25 - 8/1/25 Complete" at bounding box center [512, 403] width 1024 height 58
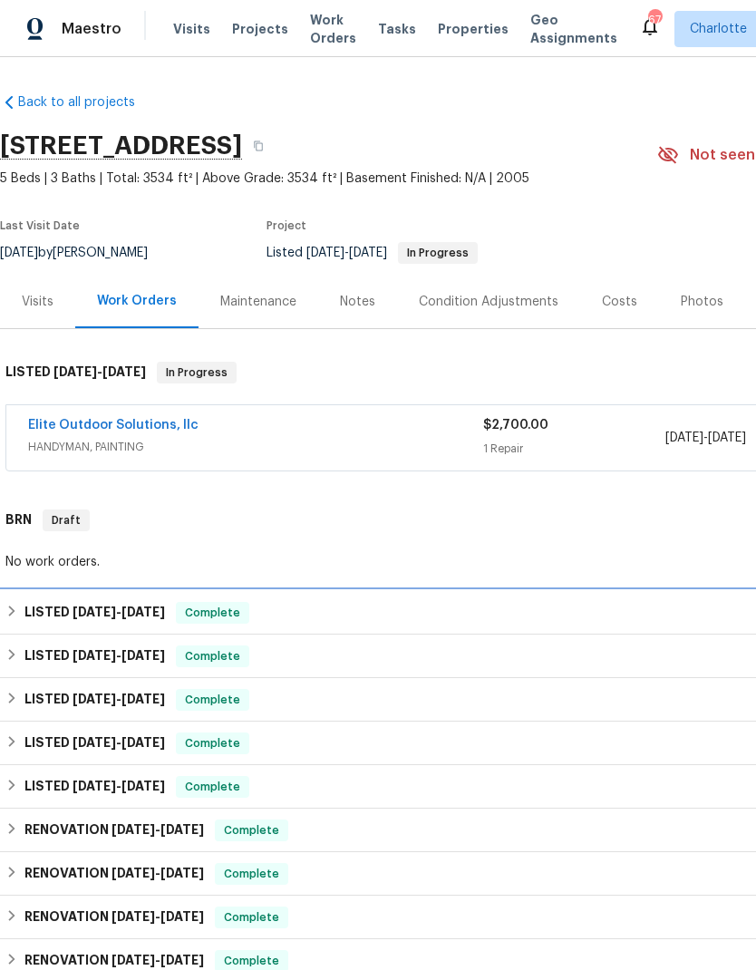
scroll to position [0, 0]
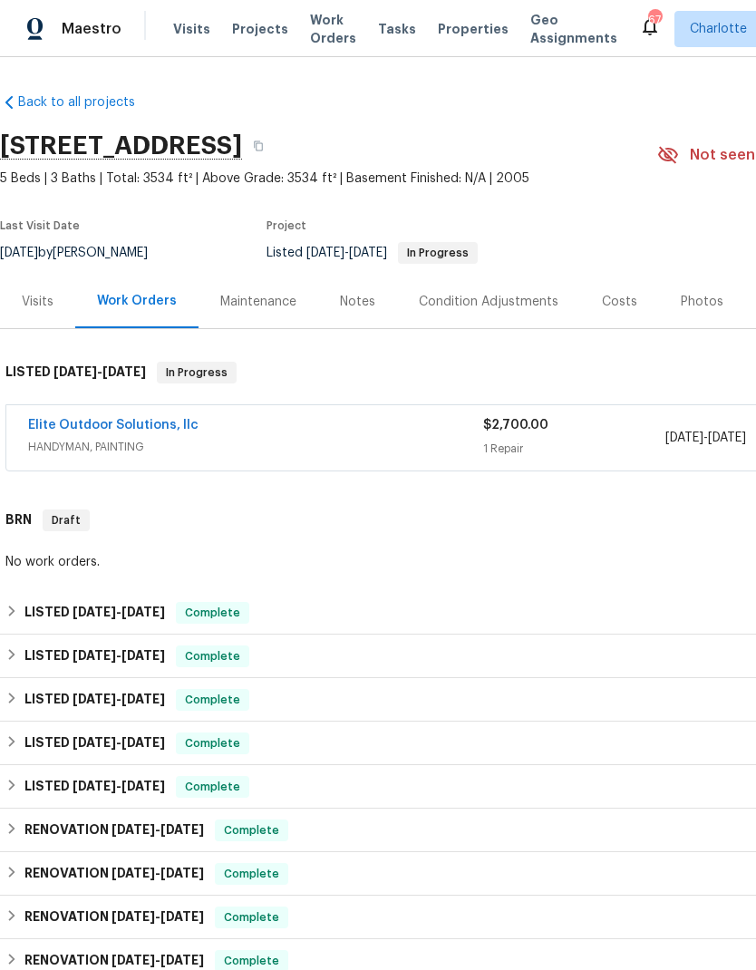
click at [618, 293] on div "Costs" at bounding box center [619, 302] width 35 height 18
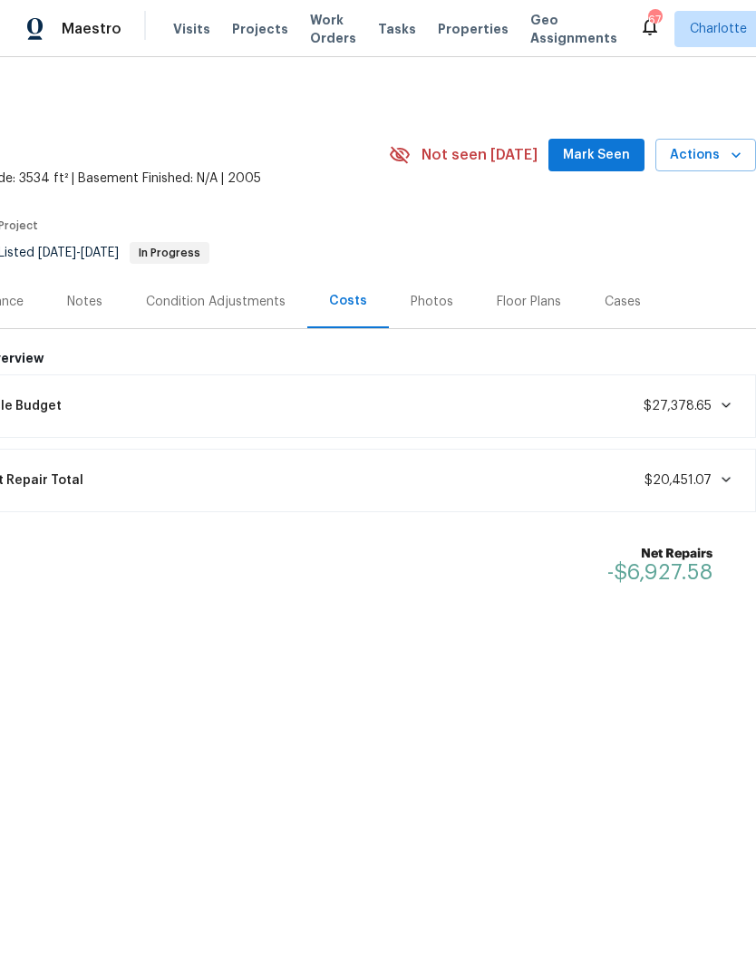
scroll to position [0, 268]
click at [705, 407] on span "$27,378.65" at bounding box center [678, 406] width 68 height 13
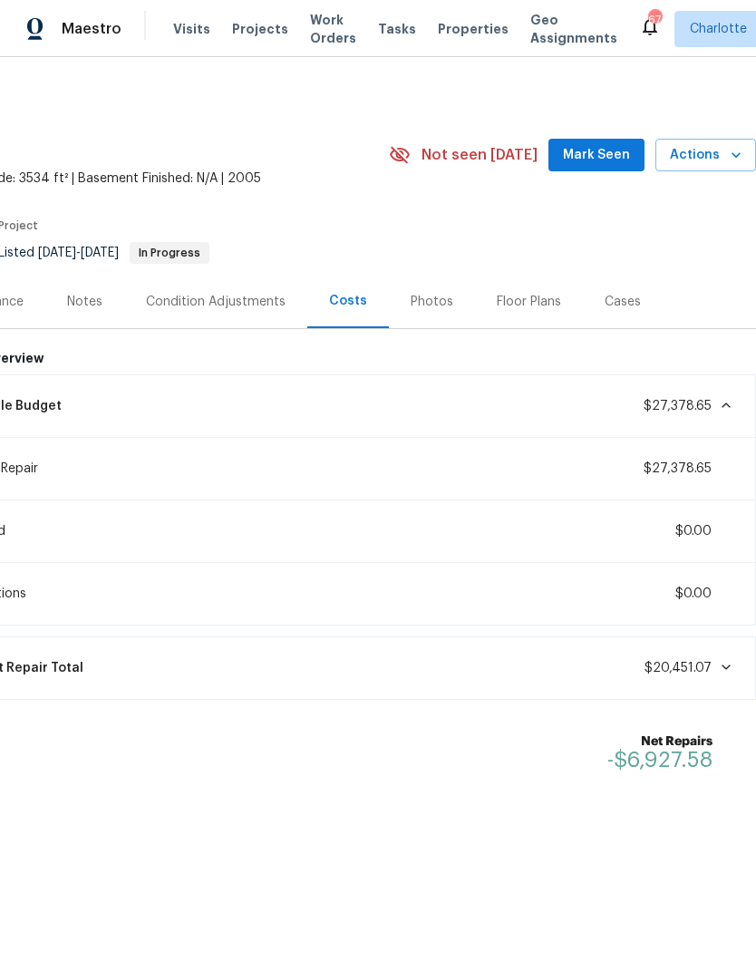
click at [713, 403] on span at bounding box center [723, 405] width 22 height 15
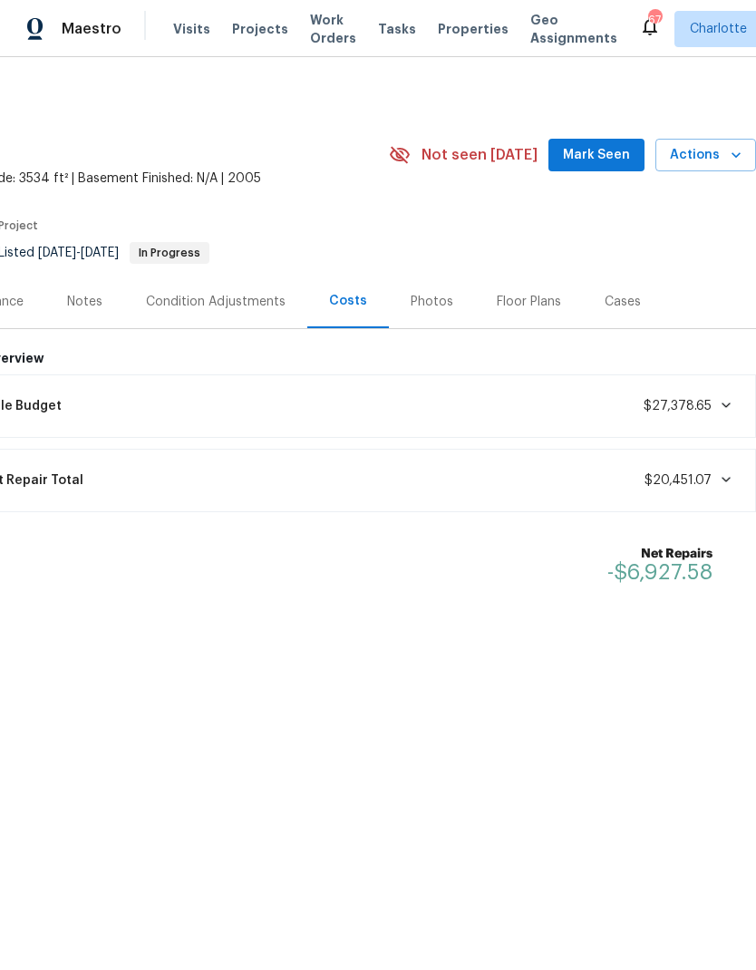
click at [716, 475] on span at bounding box center [723, 479] width 22 height 15
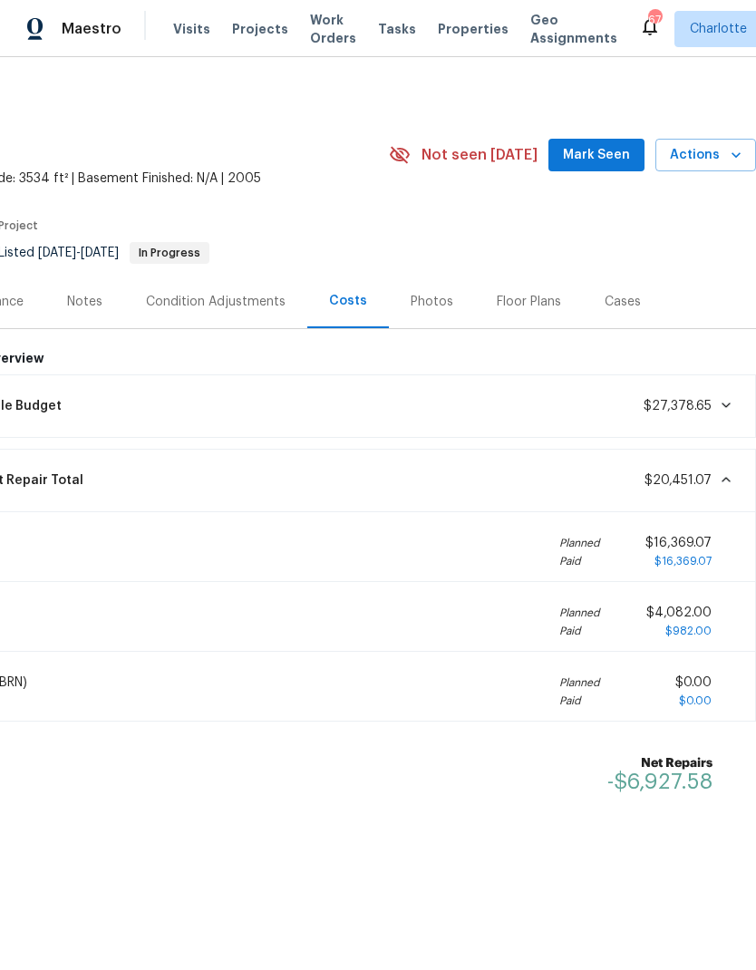
click at [697, 484] on span "$20,451.07" at bounding box center [677, 480] width 67 height 13
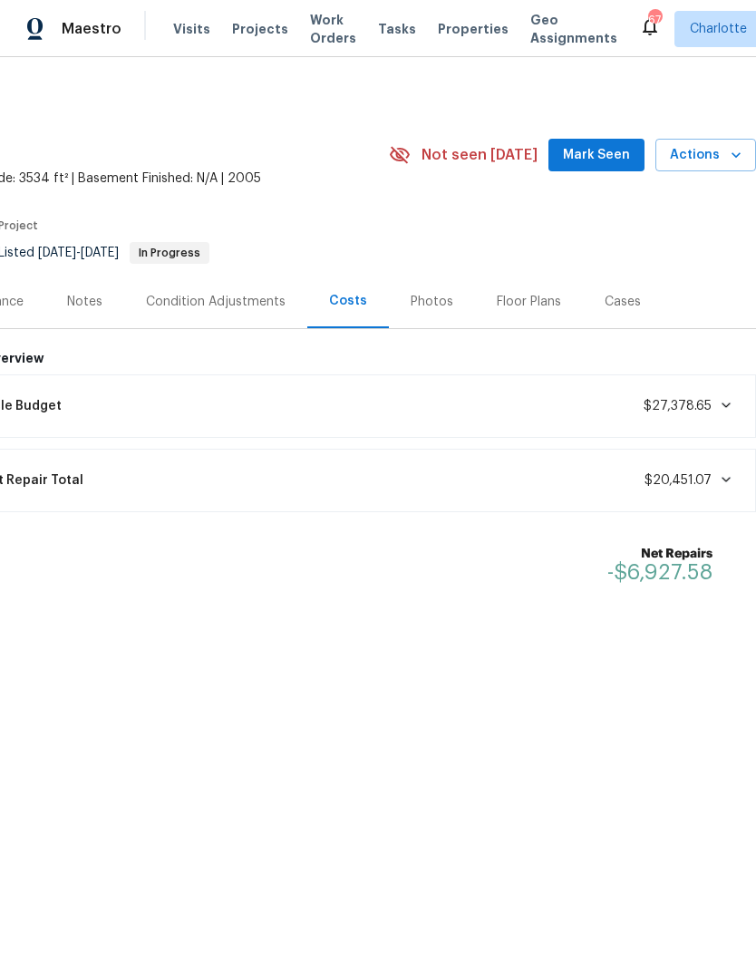
click at [712, 401] on span at bounding box center [723, 405] width 22 height 15
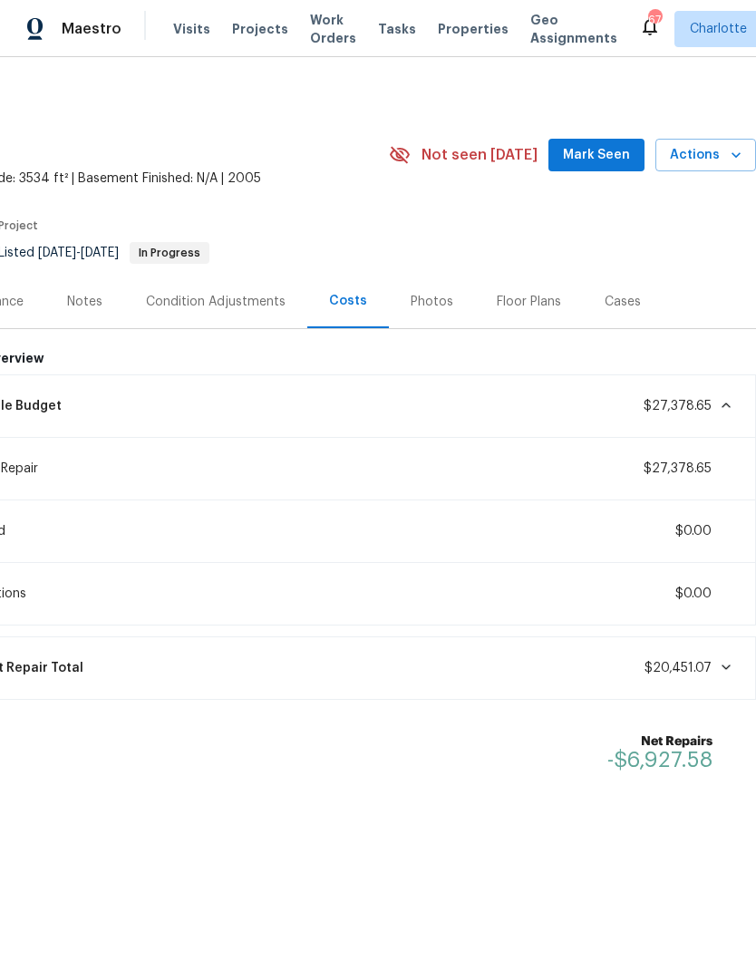
click at [727, 409] on icon at bounding box center [726, 405] width 15 height 15
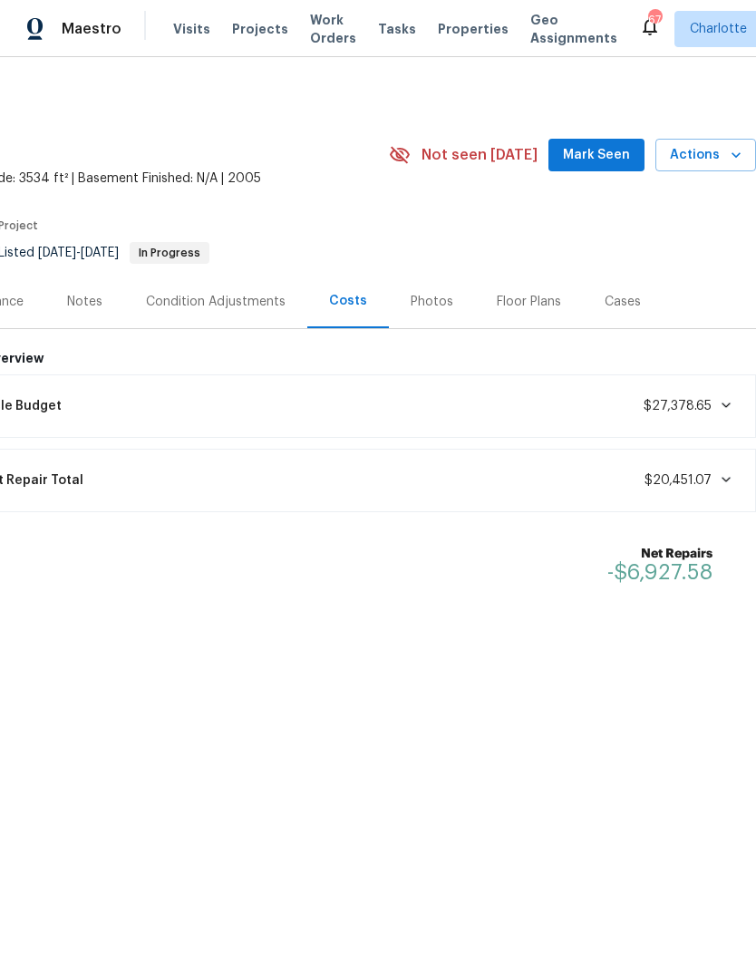
click at [712, 478] on span at bounding box center [723, 479] width 22 height 15
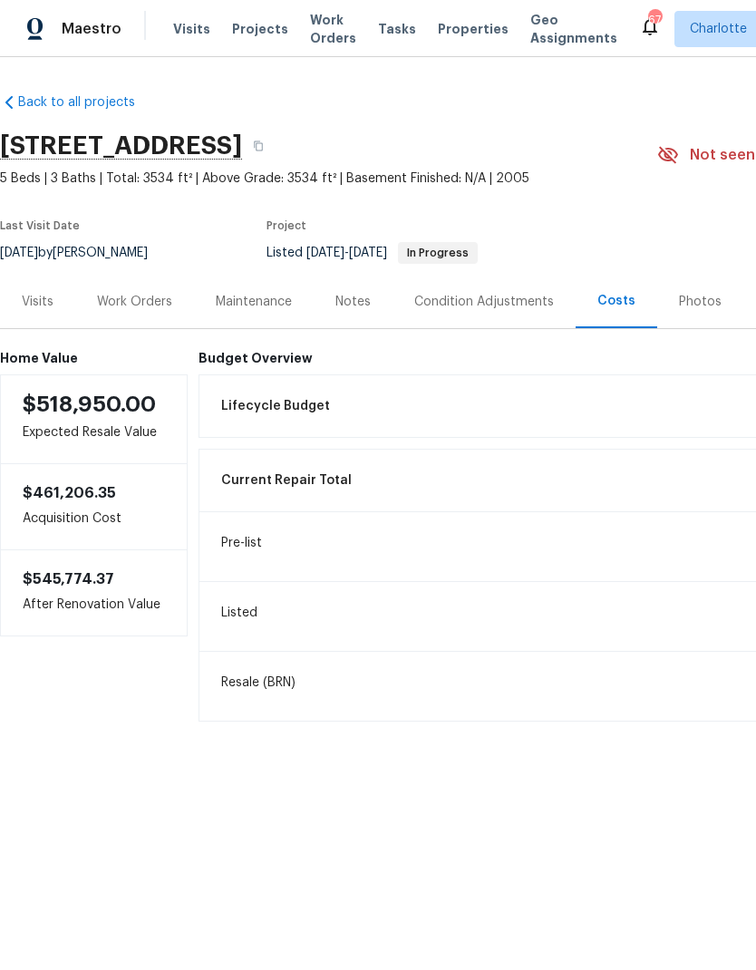
scroll to position [0, 0]
click at [103, 16] on div "Maestro" at bounding box center [60, 29] width 121 height 36
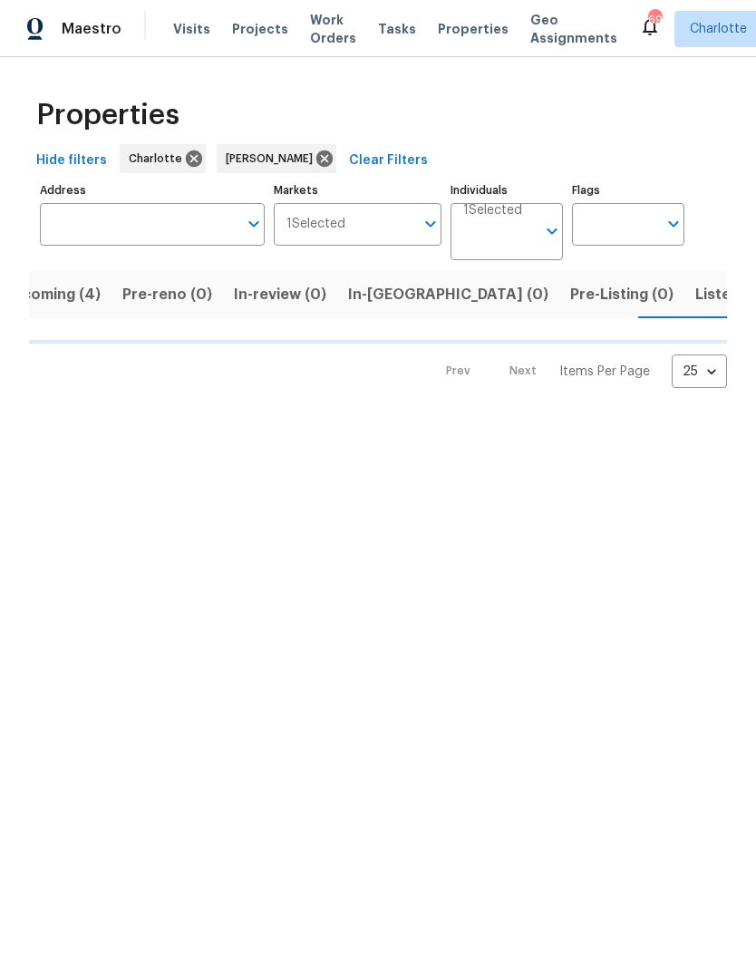
scroll to position [0, 39]
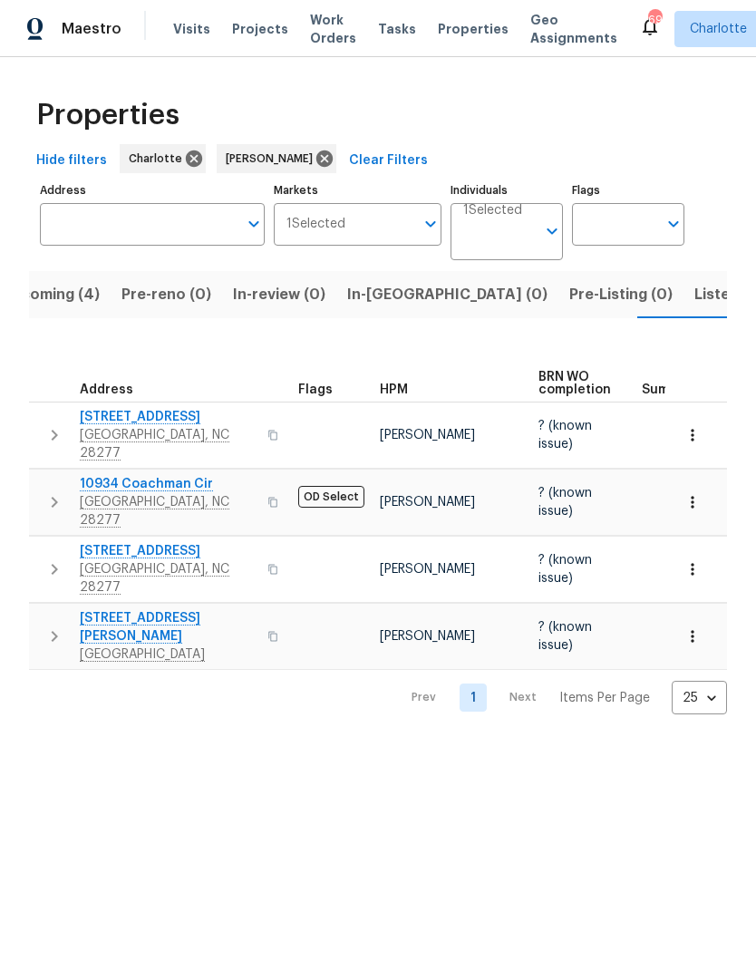
click at [382, 303] on span "In-[GEOGRAPHIC_DATA] (0)" at bounding box center [447, 294] width 200 height 25
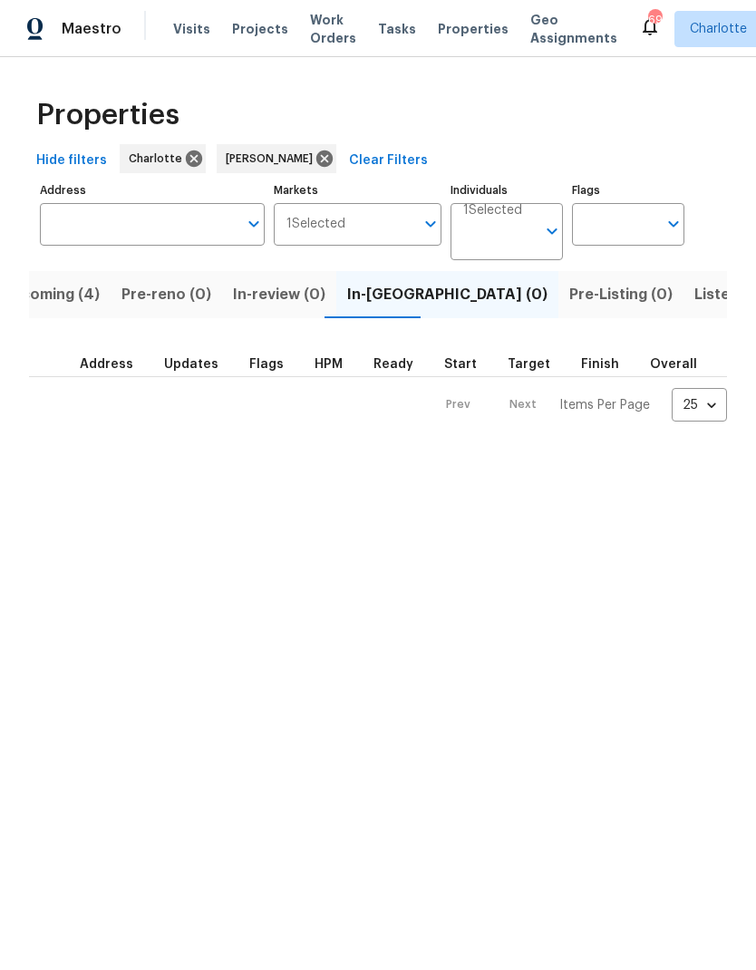
click at [70, 302] on span "Upcoming (4)" at bounding box center [50, 294] width 99 height 25
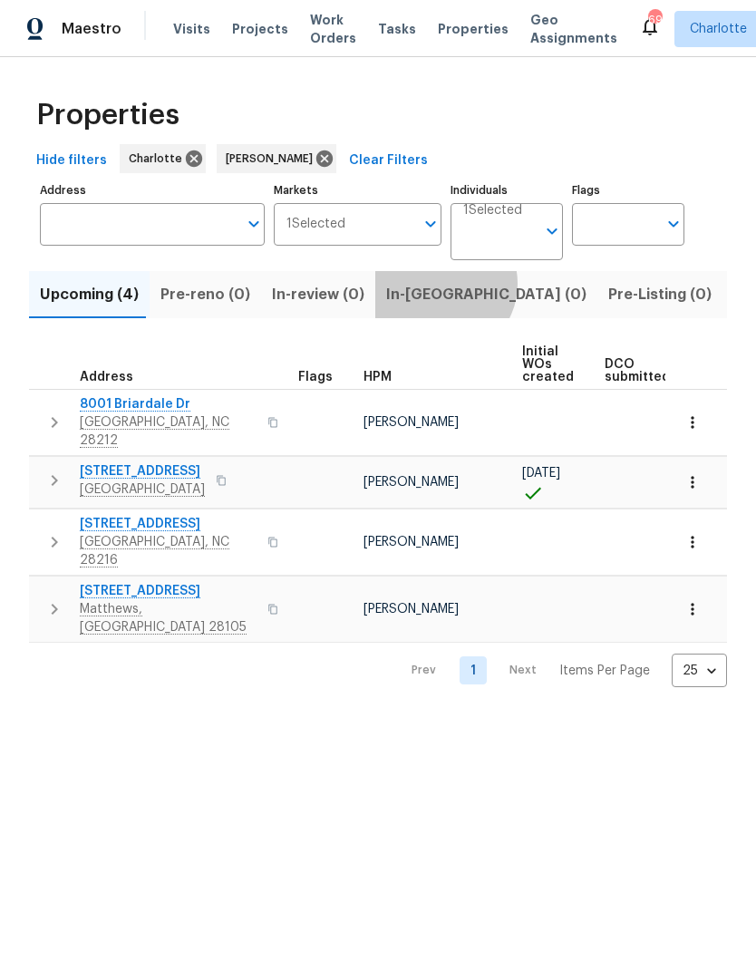
click at [430, 286] on span "In-reno (0)" at bounding box center [486, 294] width 200 height 25
